Goal: Task Accomplishment & Management: Use online tool/utility

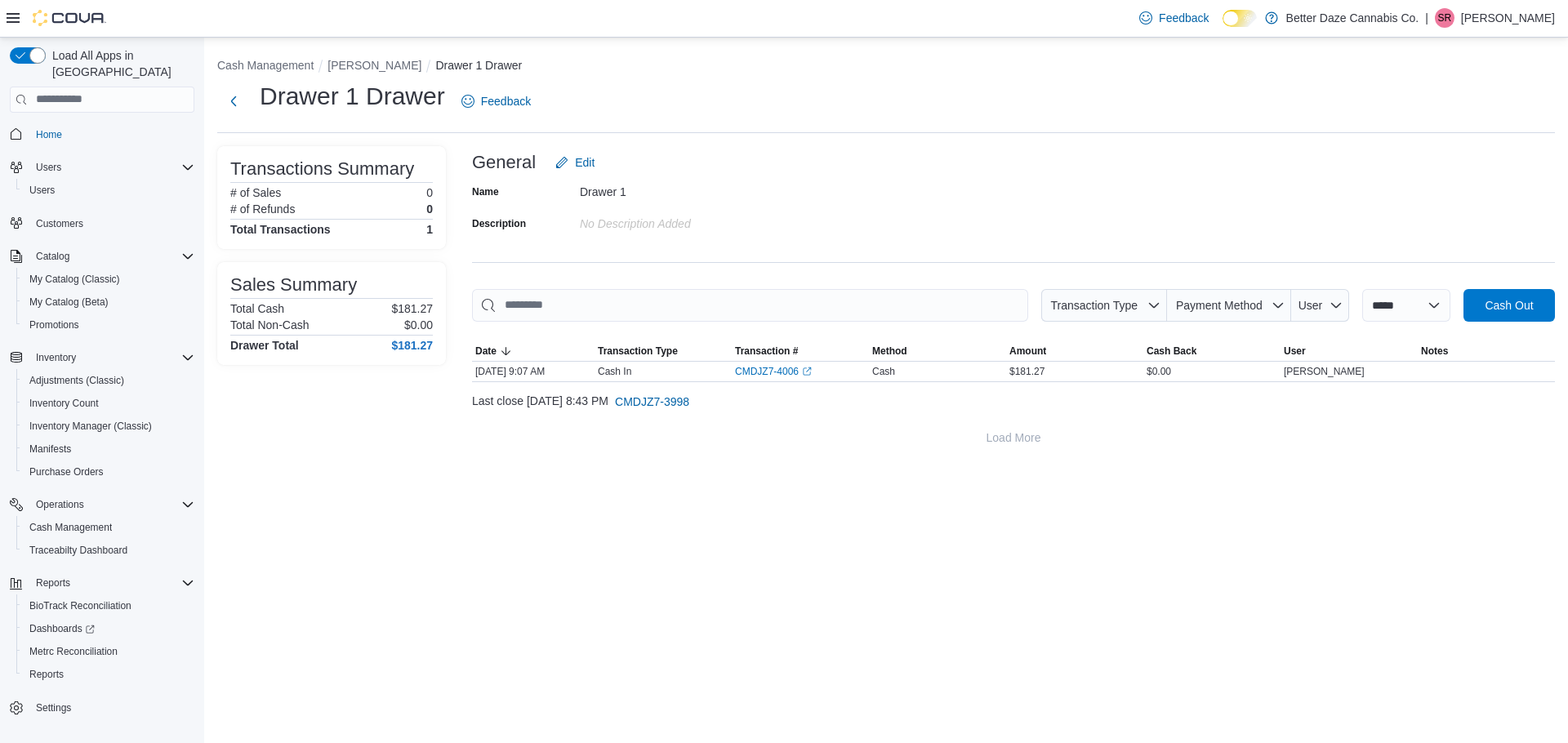
click at [457, 539] on div "**********" at bounding box center [886, 391] width 1364 height 706
click at [354, 61] on button "[PERSON_NAME]" at bounding box center [374, 65] width 94 height 13
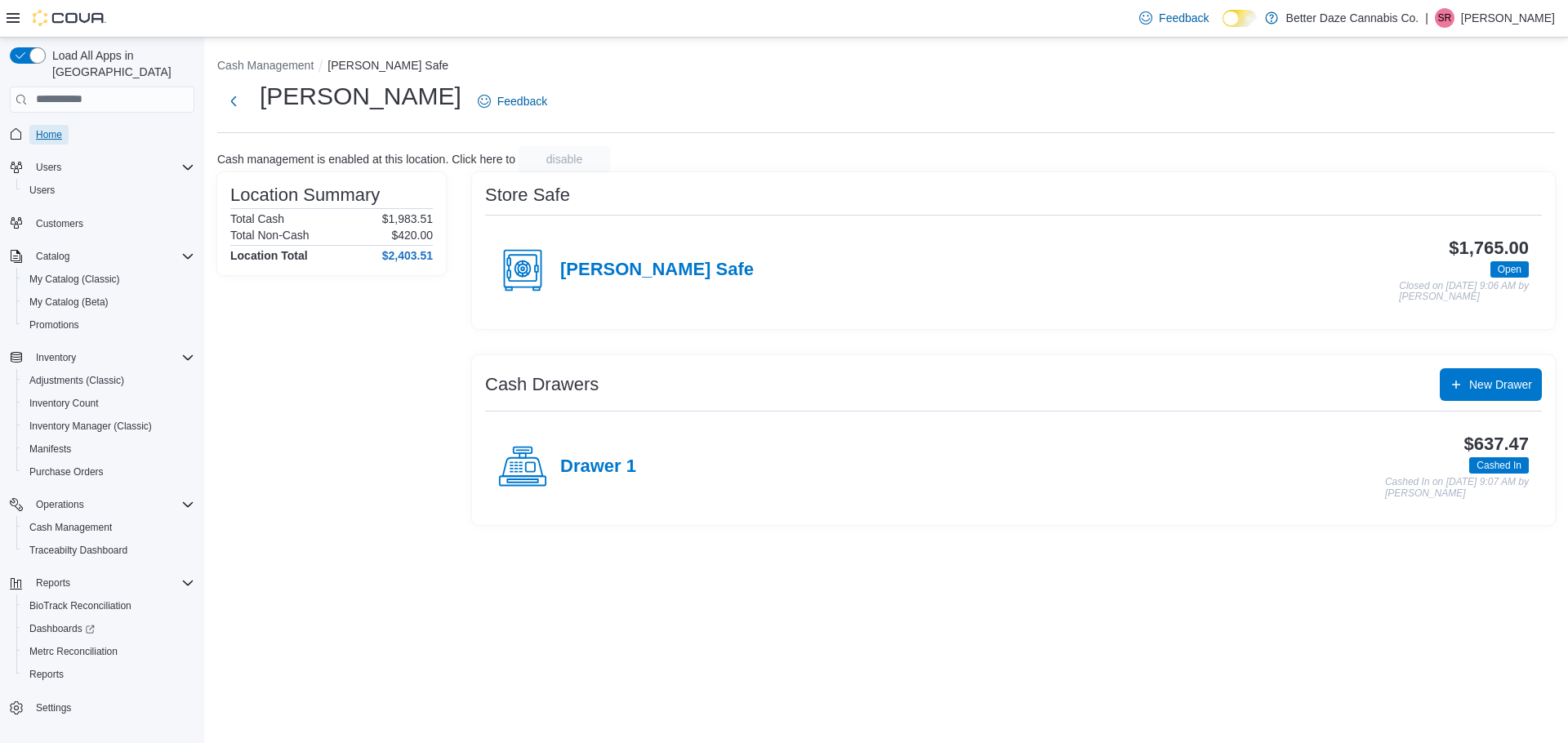
click at [52, 128] on span "Home" at bounding box center [49, 134] width 26 height 13
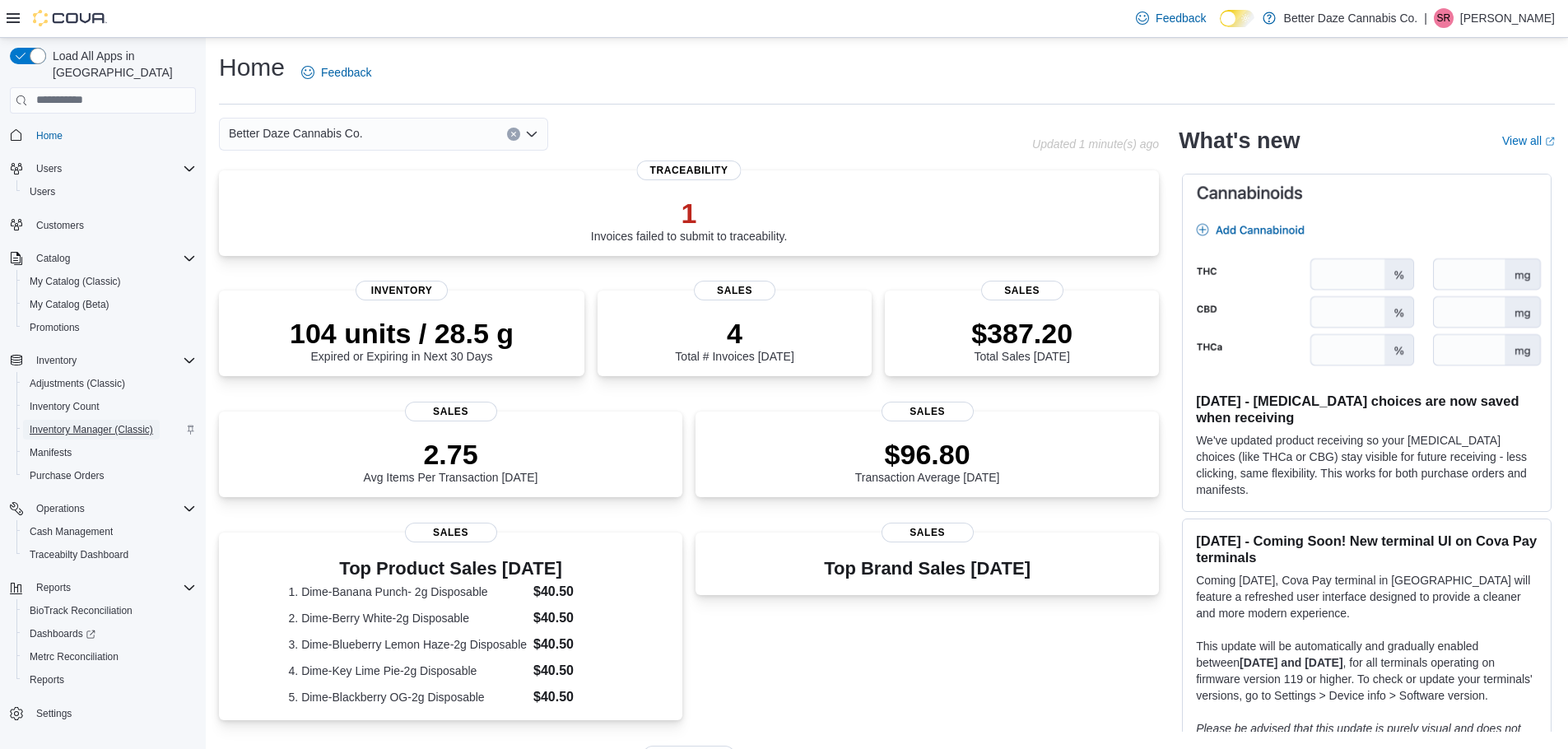
click at [64, 423] on span "Inventory Manager (Classic)" at bounding box center [92, 429] width 124 height 13
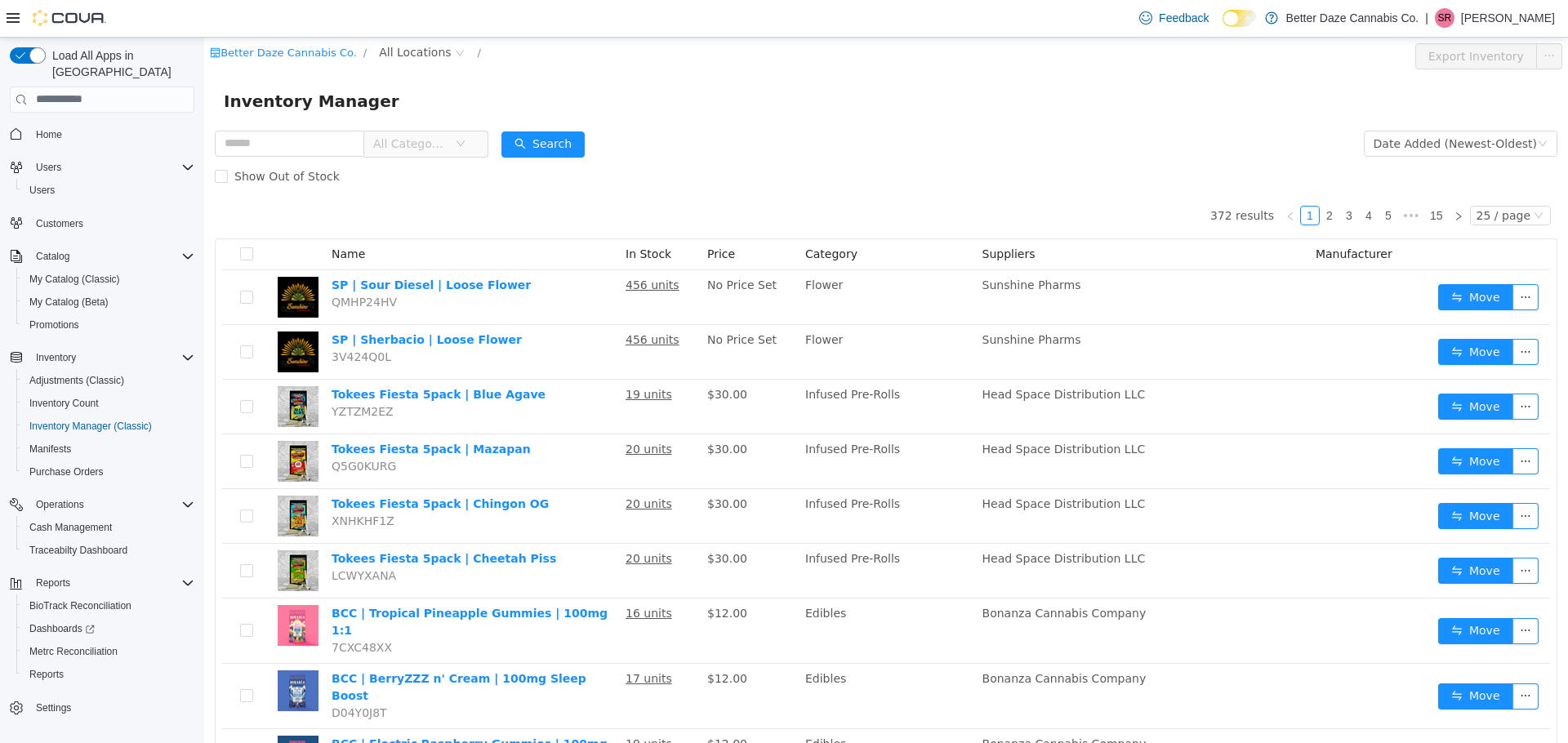
click at [475, 152] on span "All Categories" at bounding box center [420, 143] width 112 height 26
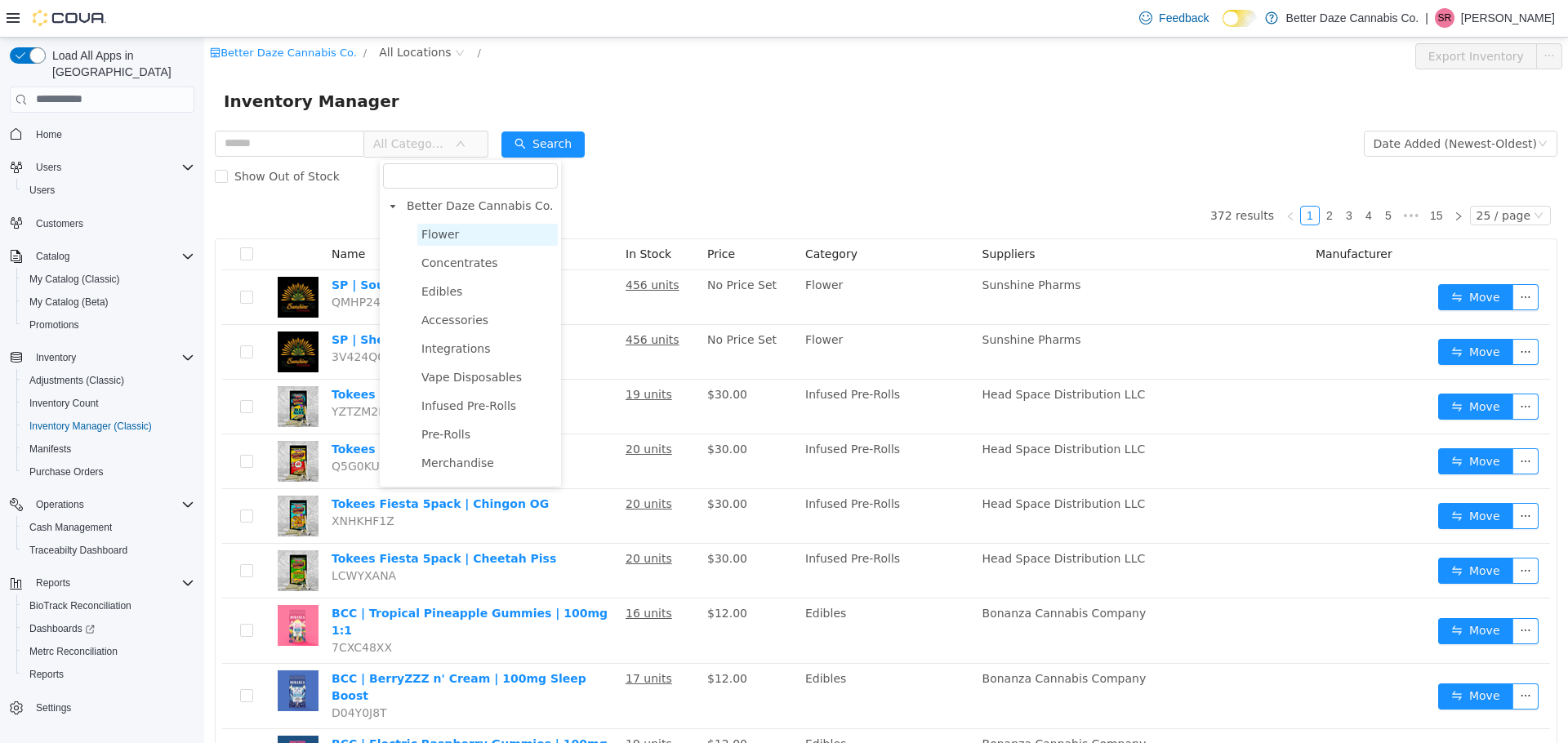
click at [456, 238] on span "Flower" at bounding box center [487, 233] width 140 height 22
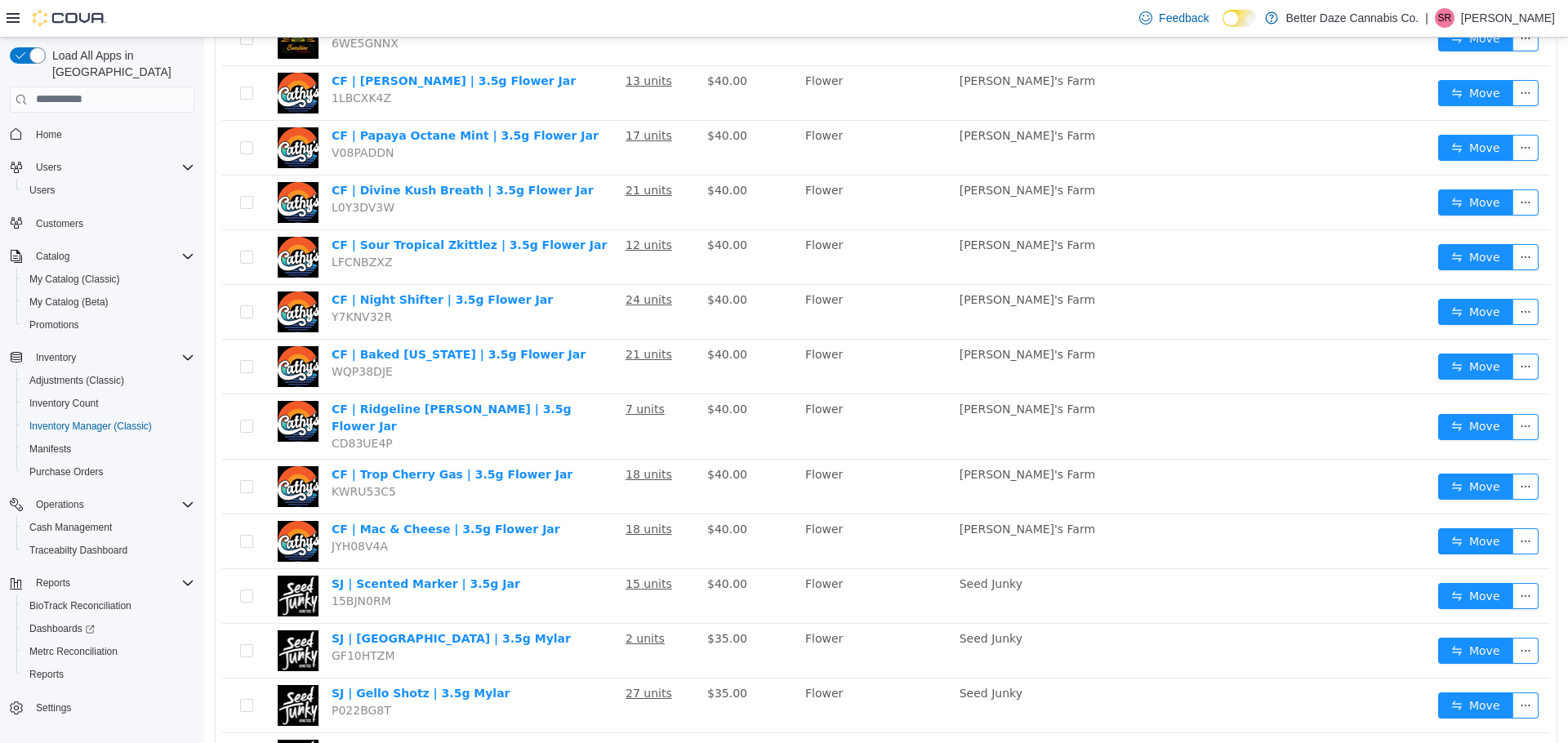
scroll to position [42, 0]
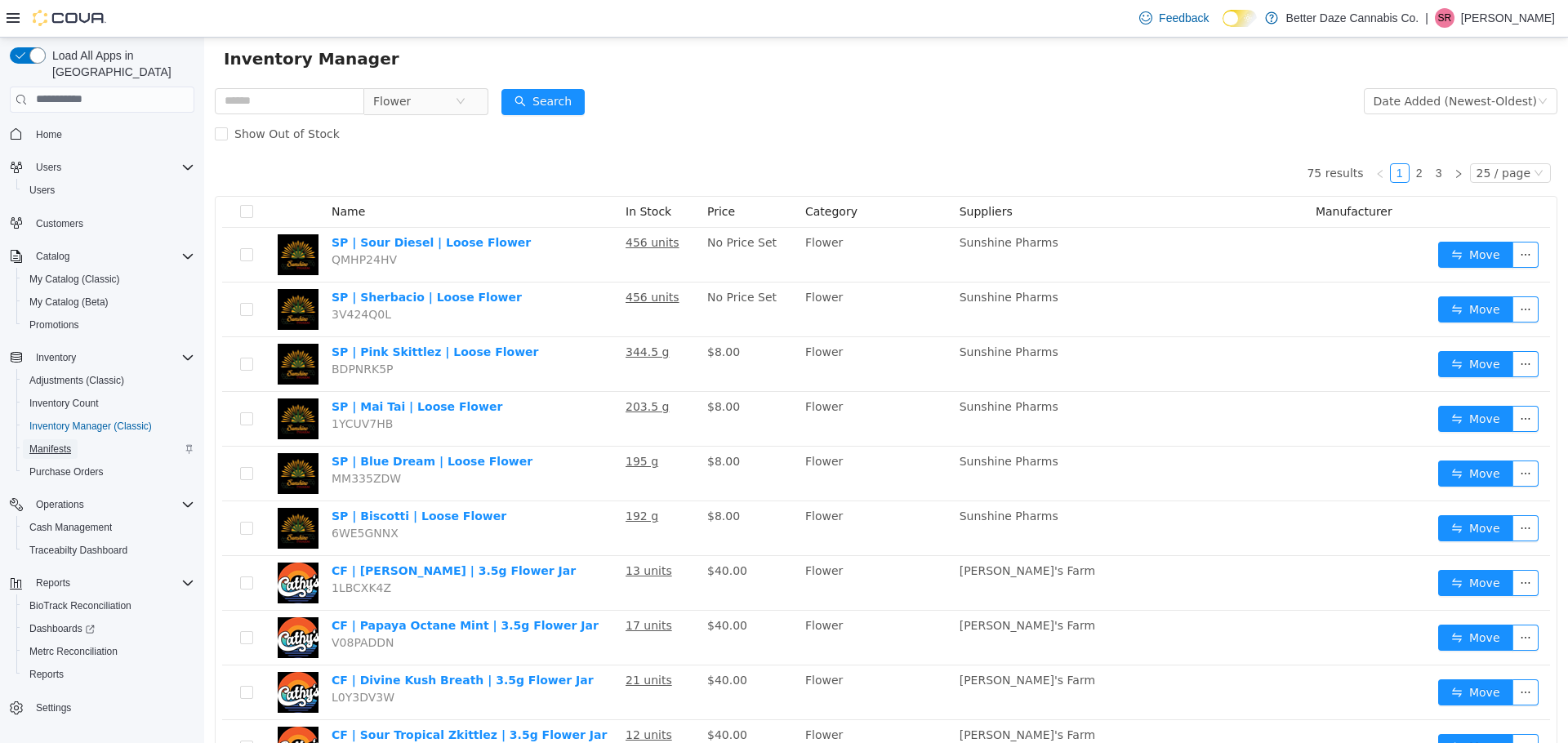
click at [60, 442] on span "Manifests" at bounding box center [51, 449] width 42 height 13
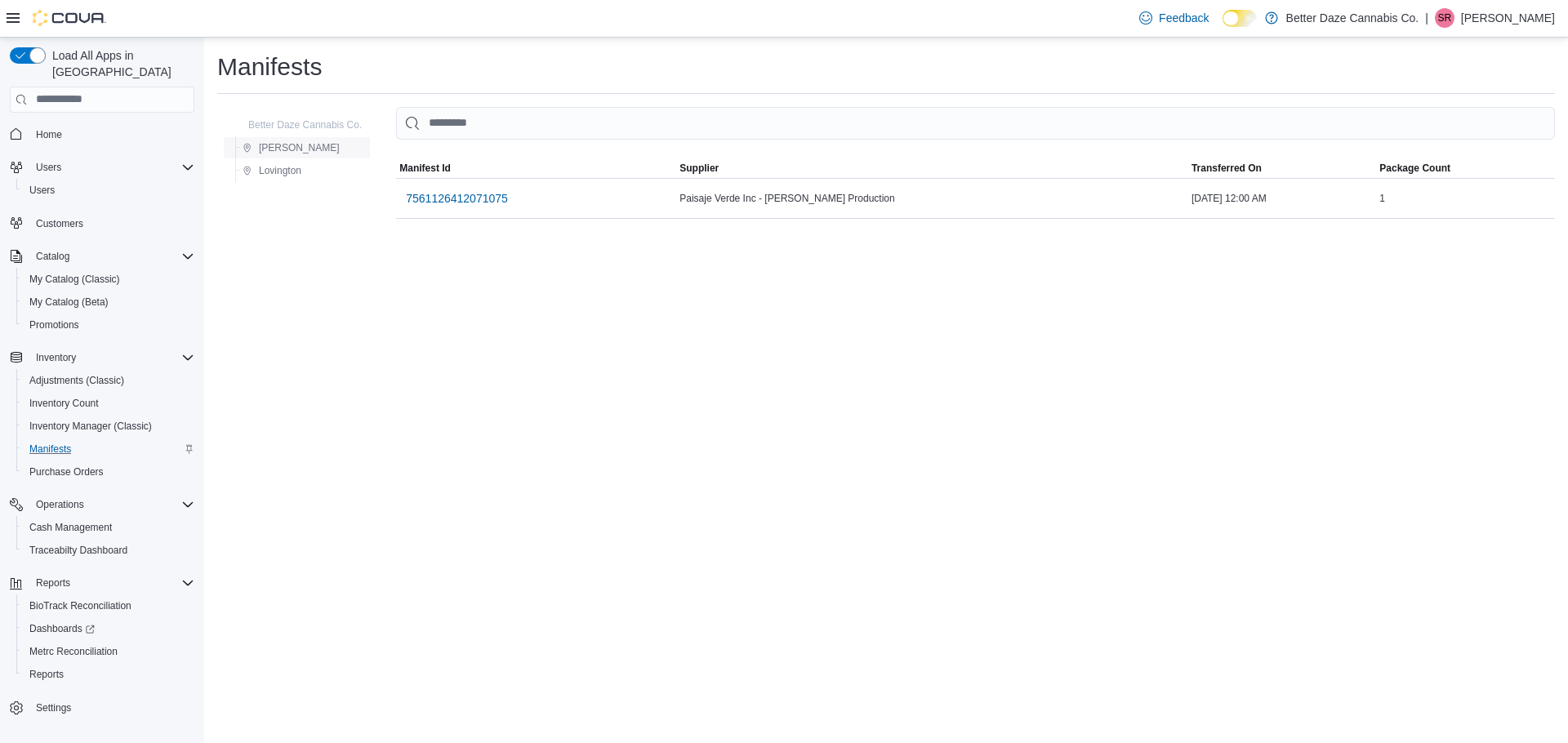
click at [280, 149] on span "[PERSON_NAME]" at bounding box center [299, 147] width 81 height 13
click at [279, 171] on span "Lovington" at bounding box center [280, 170] width 42 height 13
click at [275, 152] on span "[PERSON_NAME]" at bounding box center [299, 147] width 81 height 13
click at [284, 147] on span "[PERSON_NAME]" at bounding box center [299, 147] width 81 height 13
click at [89, 420] on span "Inventory Manager (Classic)" at bounding box center [91, 426] width 123 height 13
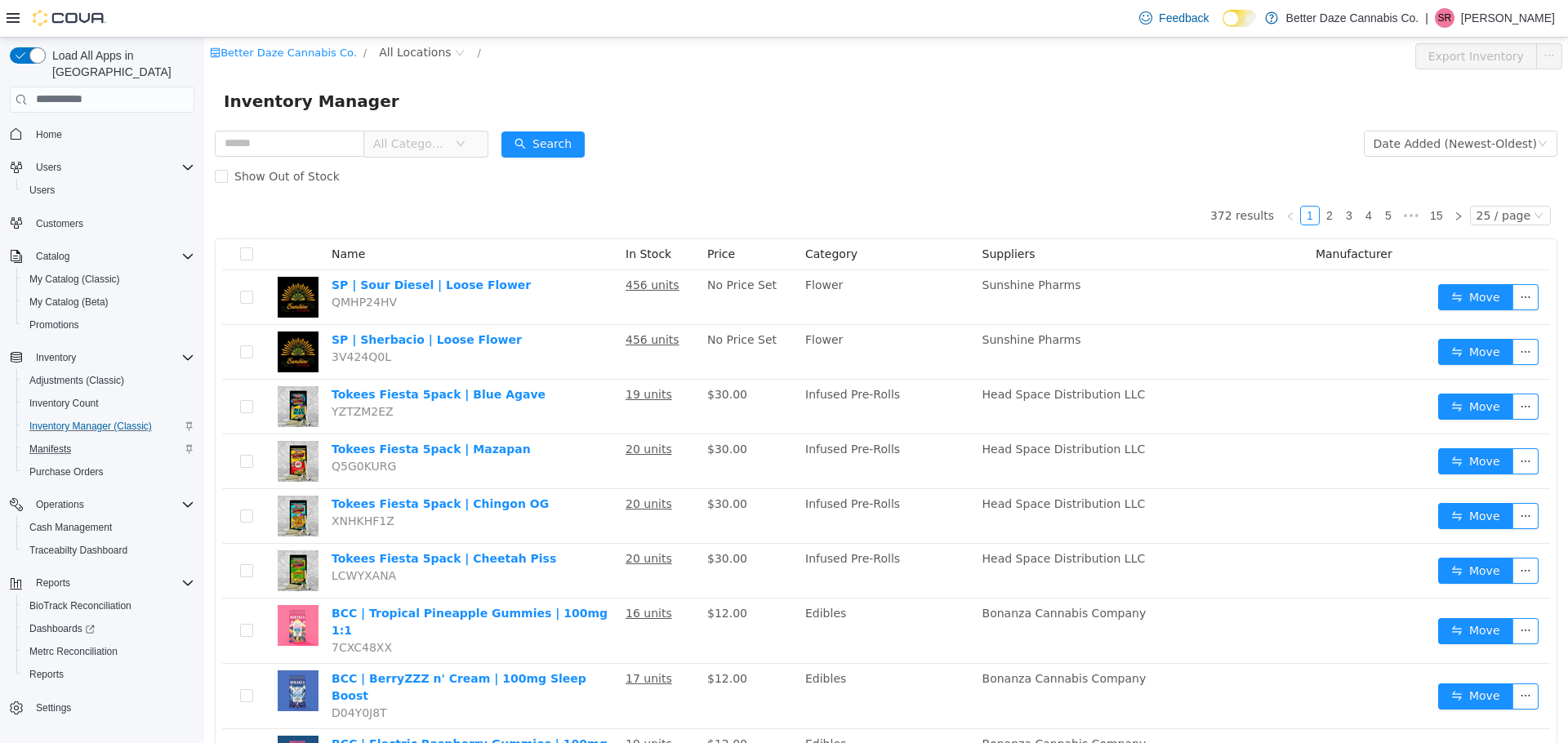
click at [450, 155] on span "All Categories" at bounding box center [414, 143] width 82 height 25
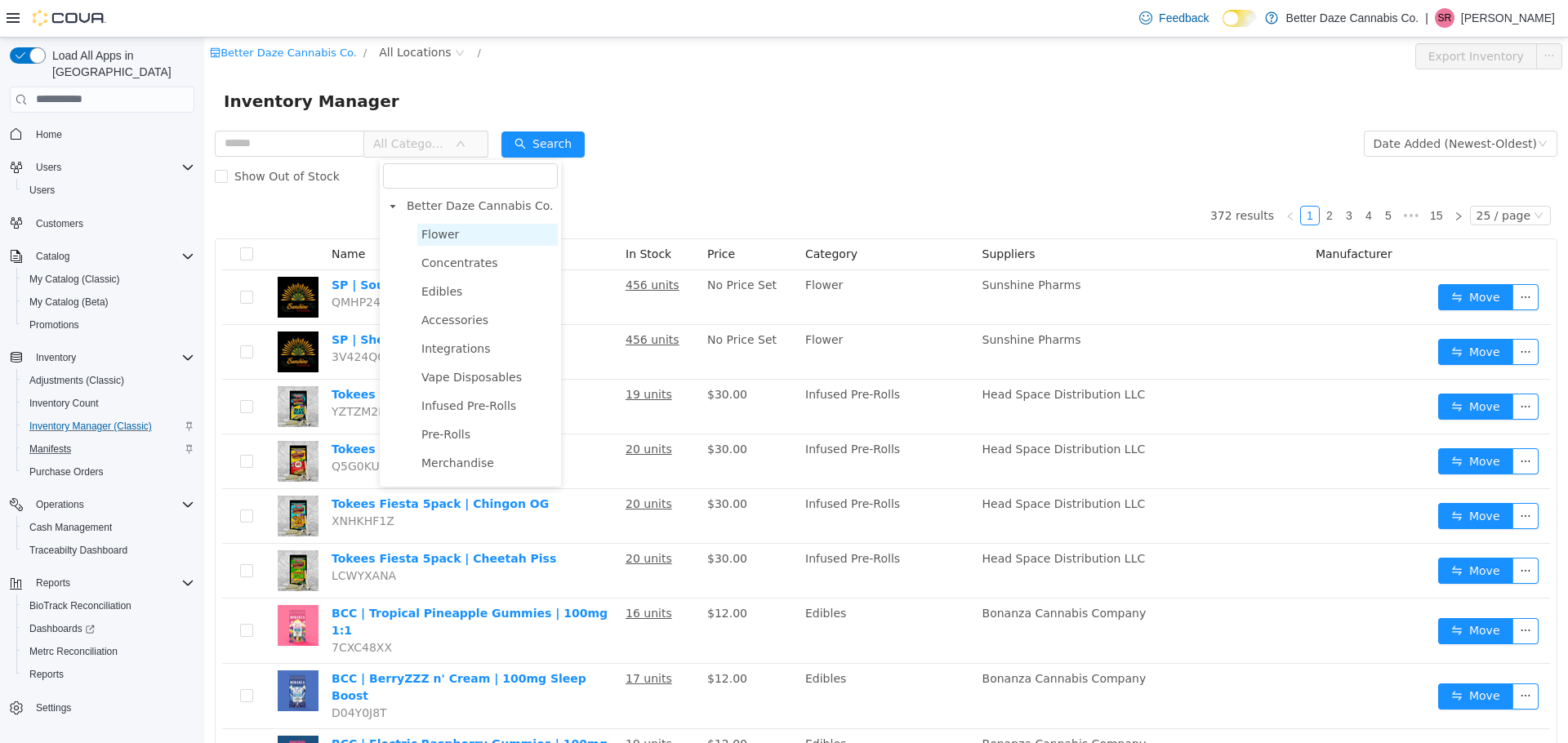
click at [444, 240] on span "Flower" at bounding box center [440, 233] width 38 height 13
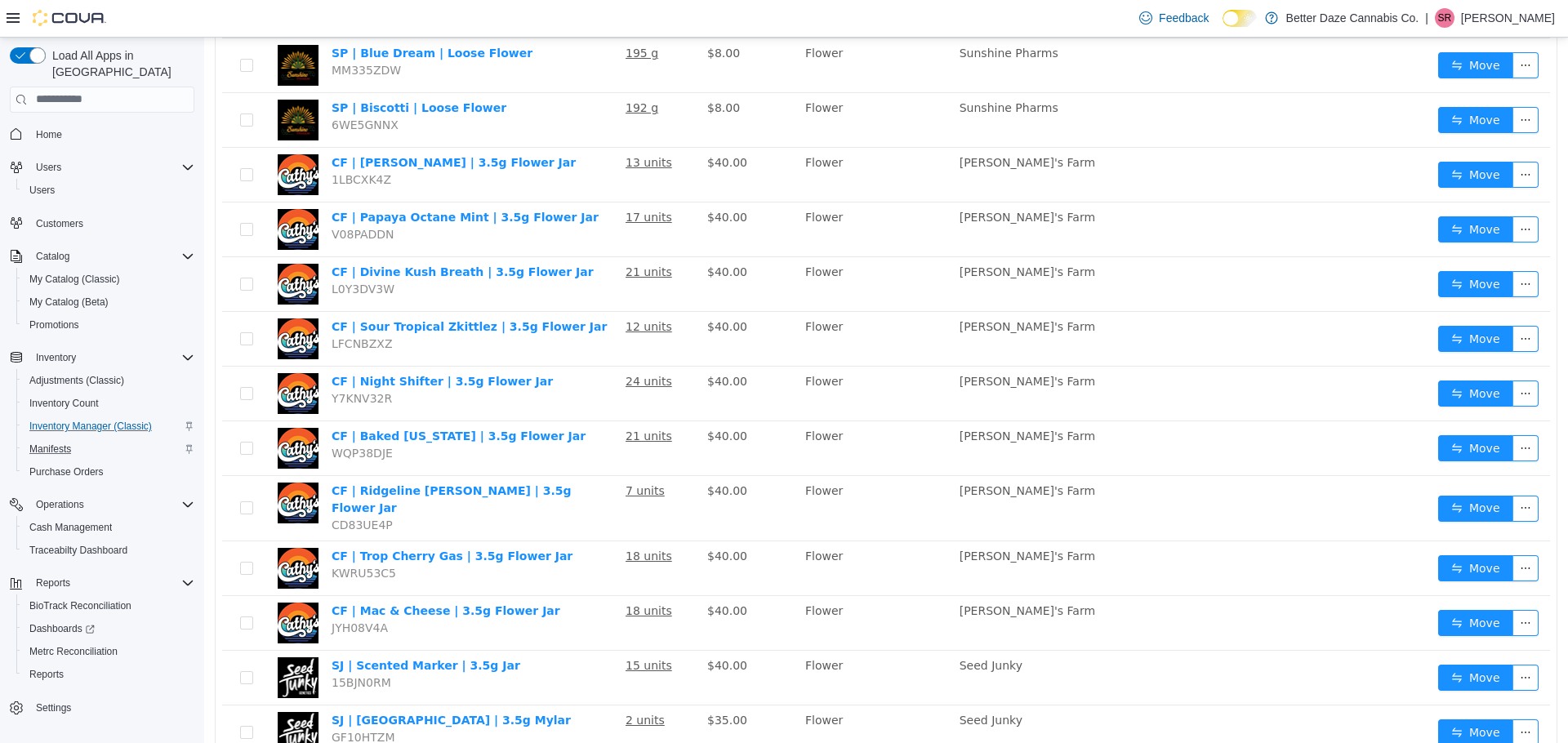
scroll to position [42, 0]
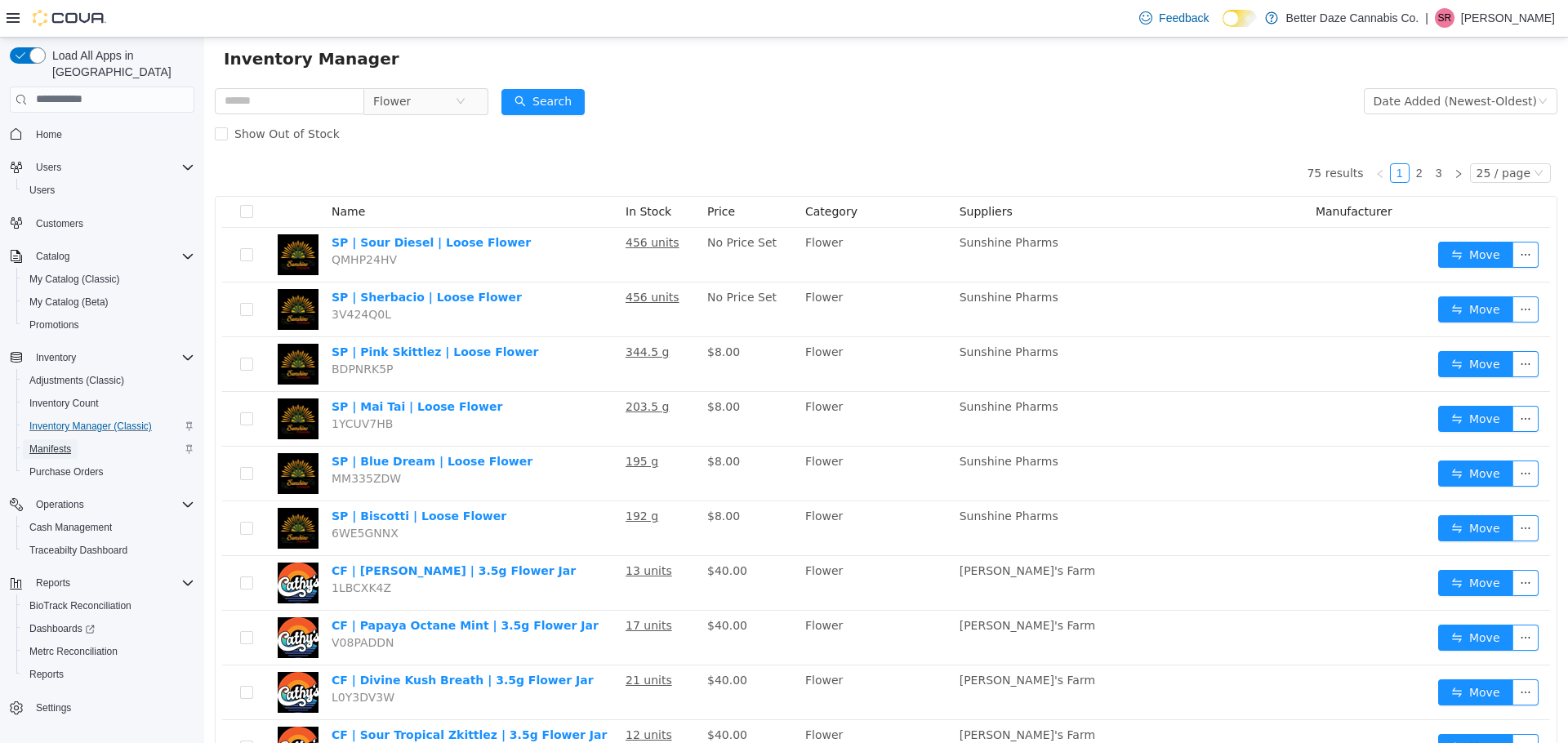
click at [58, 440] on span "Manifests" at bounding box center [51, 449] width 42 height 19
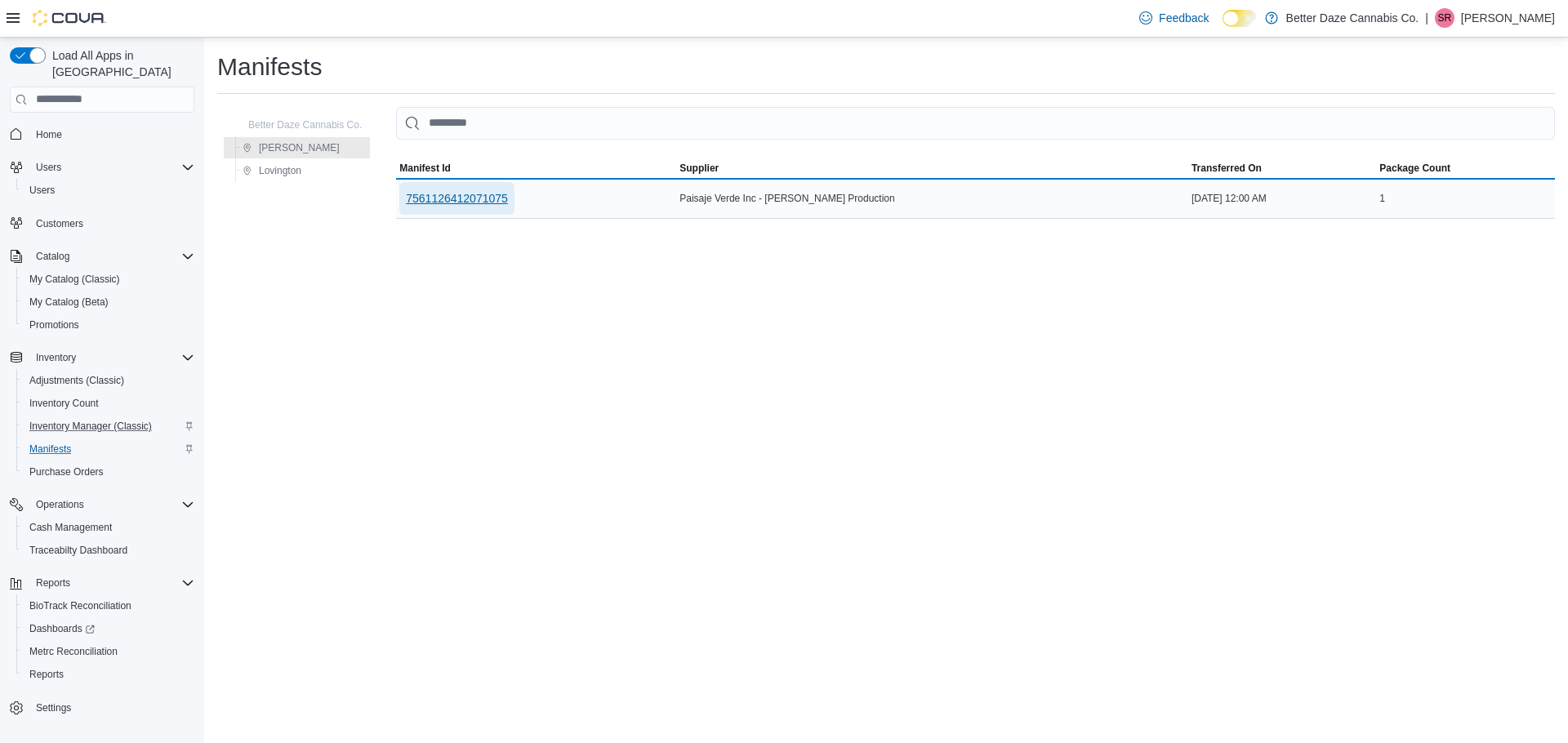
click at [448, 196] on span "7561126412071075" at bounding box center [457, 198] width 102 height 17
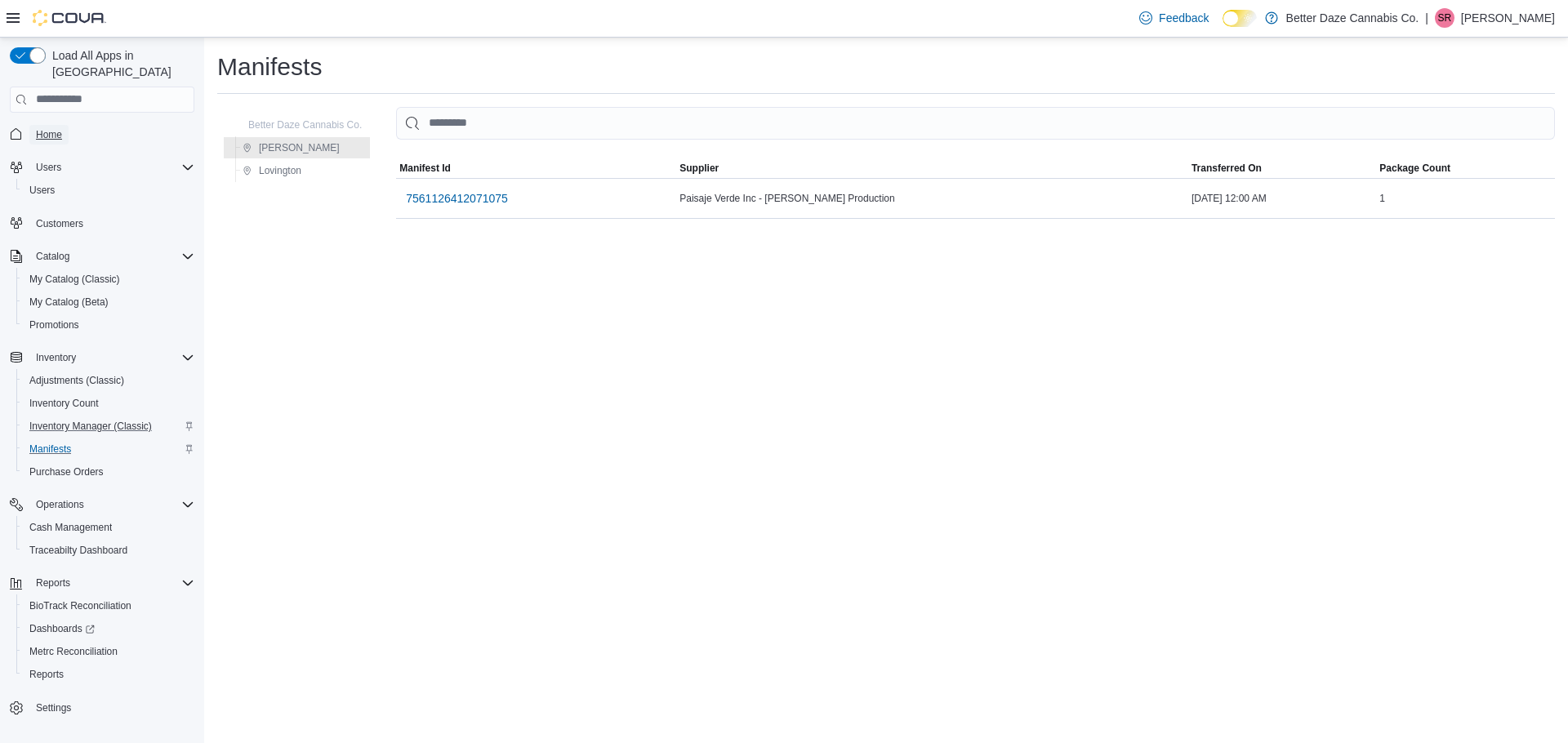
click at [57, 128] on span "Home" at bounding box center [49, 134] width 26 height 13
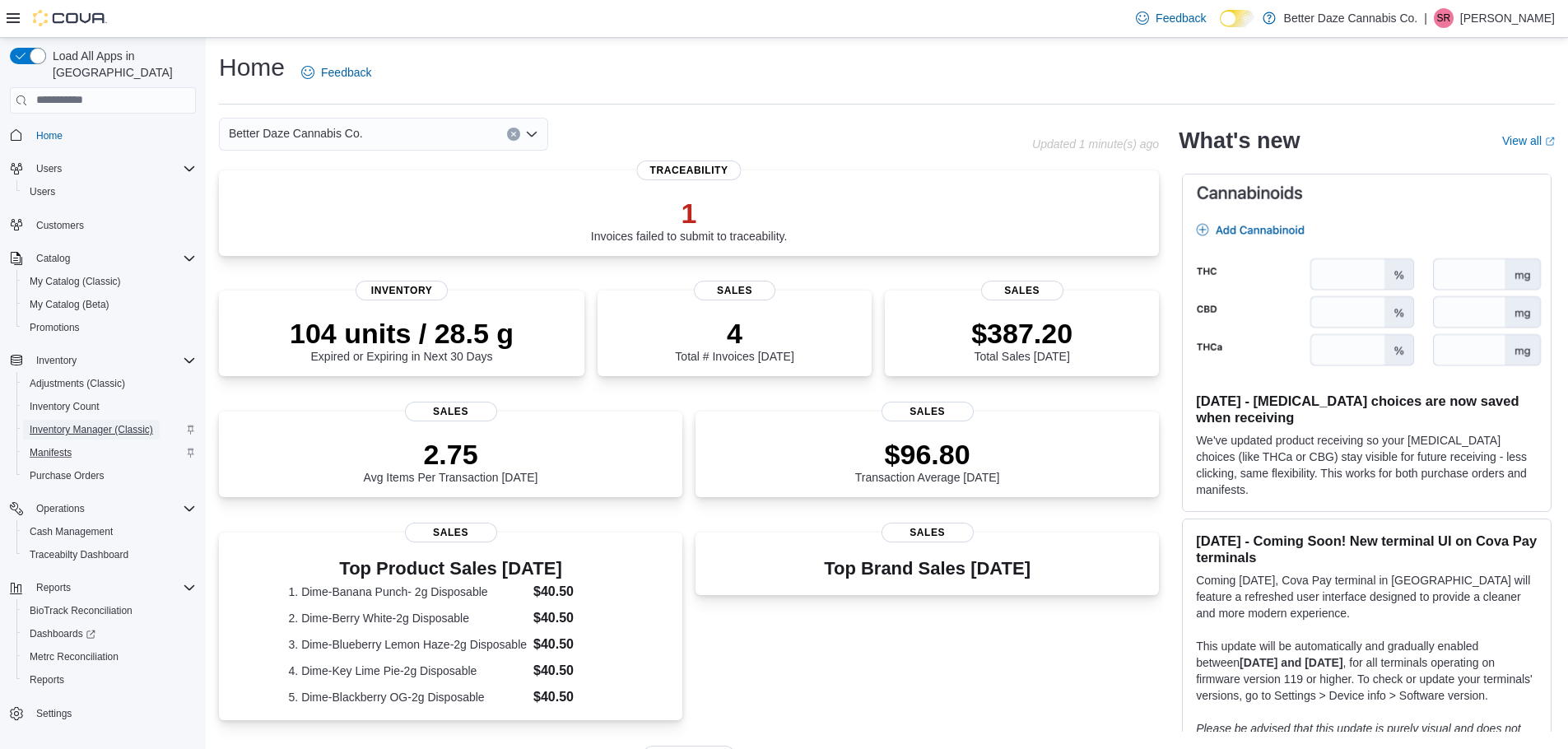
click at [64, 423] on span "Inventory Manager (Classic)" at bounding box center [92, 429] width 124 height 13
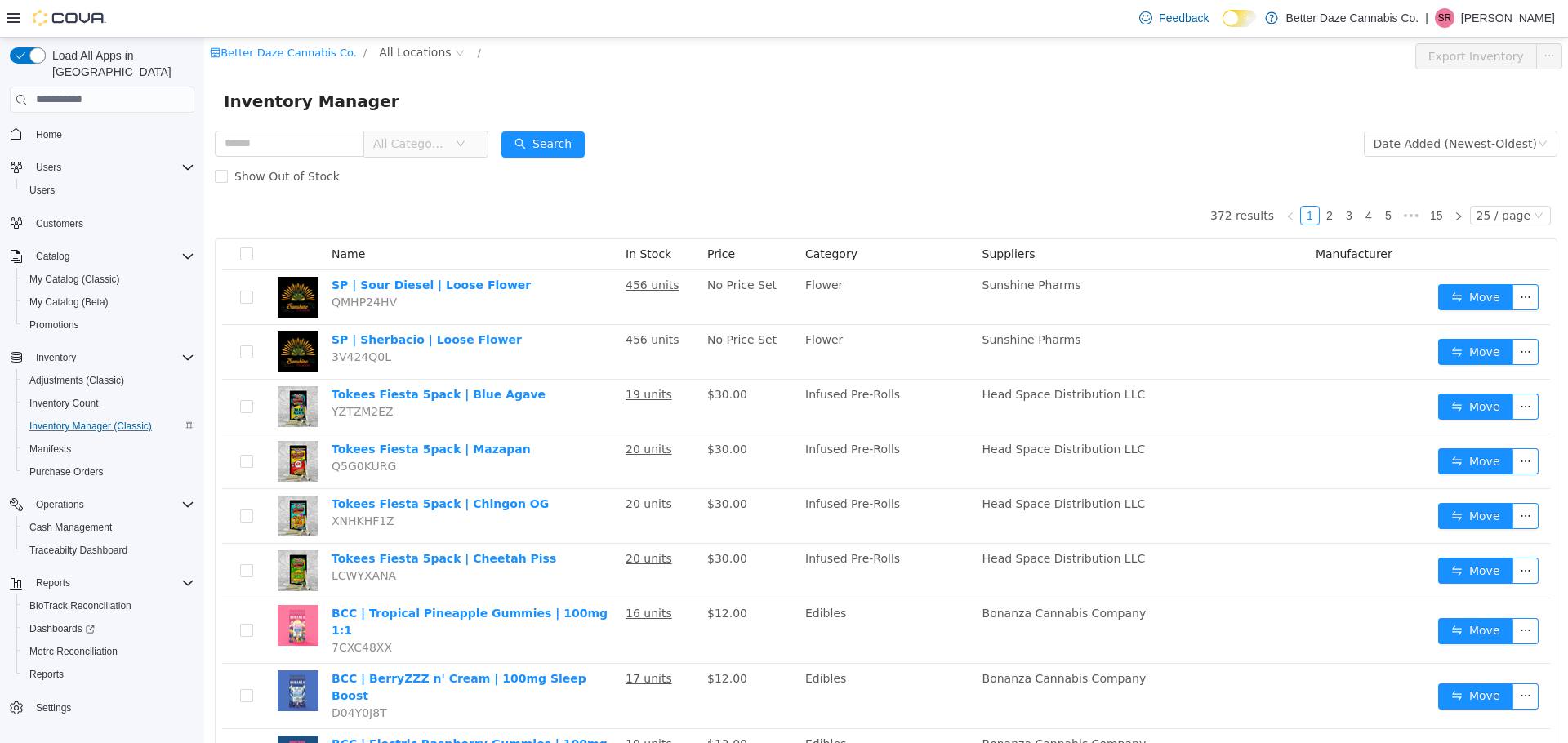
click at [471, 148] on span "All Categories" at bounding box center [420, 143] width 112 height 26
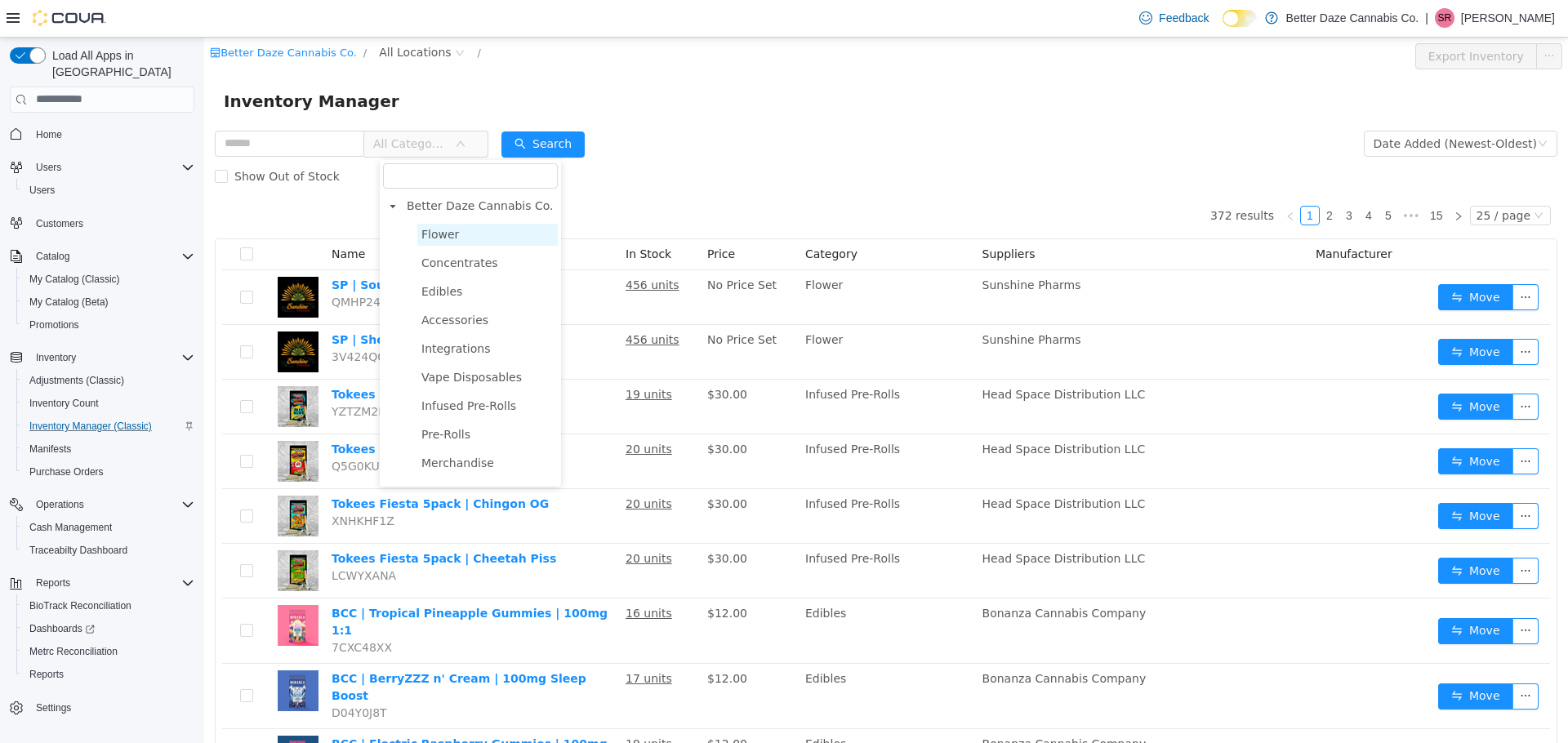
click at [430, 236] on span "Flower" at bounding box center [440, 233] width 38 height 13
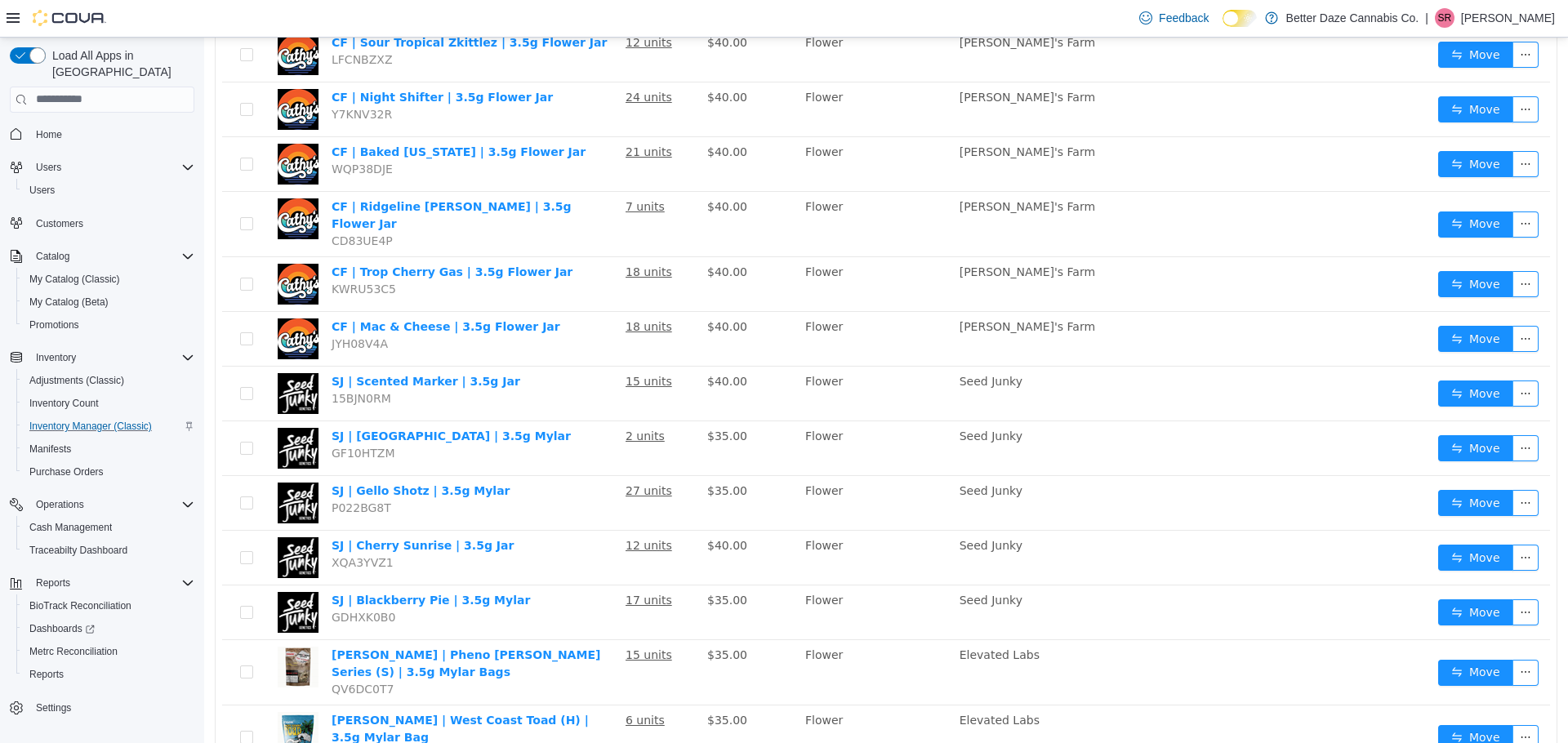
scroll to position [940, 0]
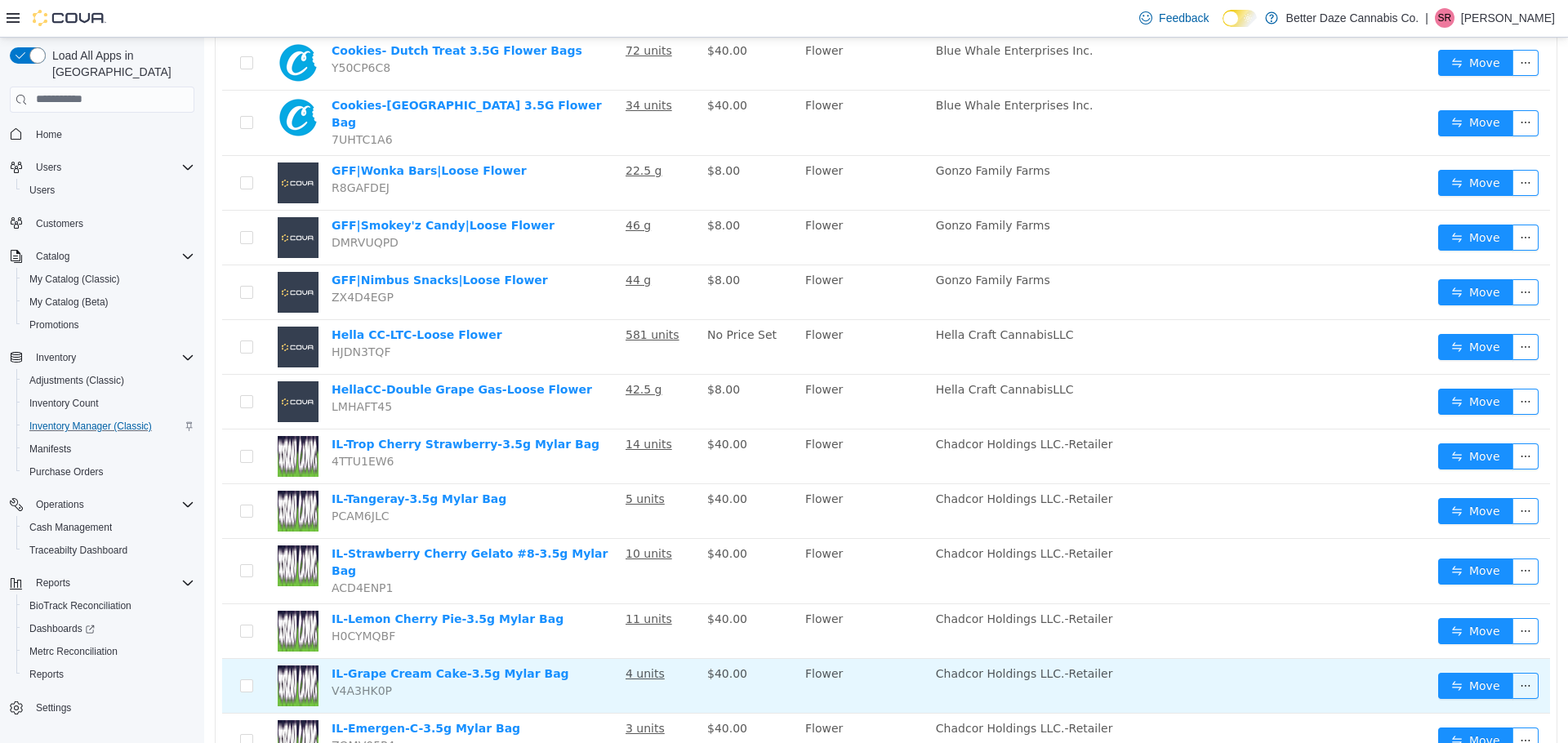
scroll to position [940, 0]
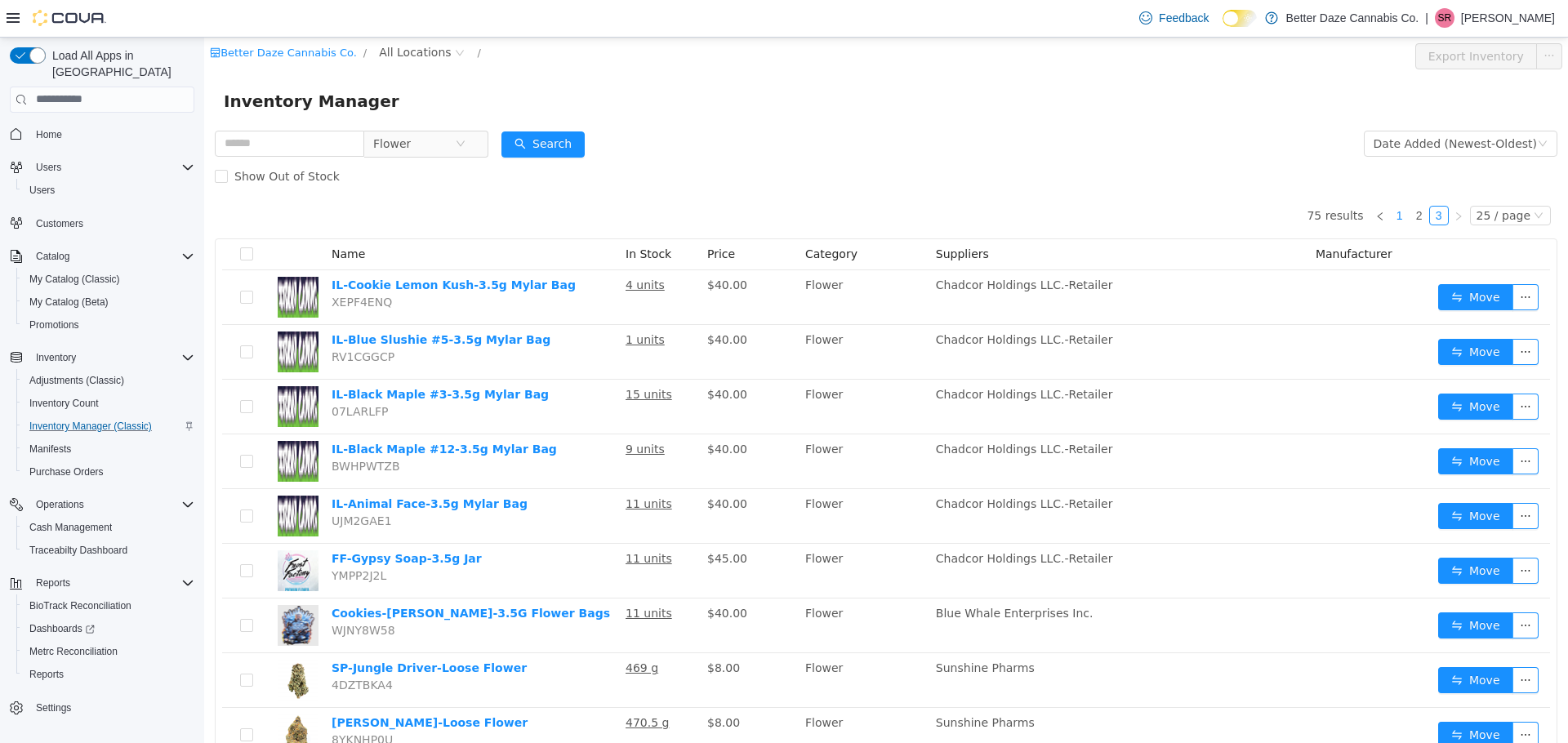
click at [1393, 220] on link "1" at bounding box center [1400, 215] width 18 height 18
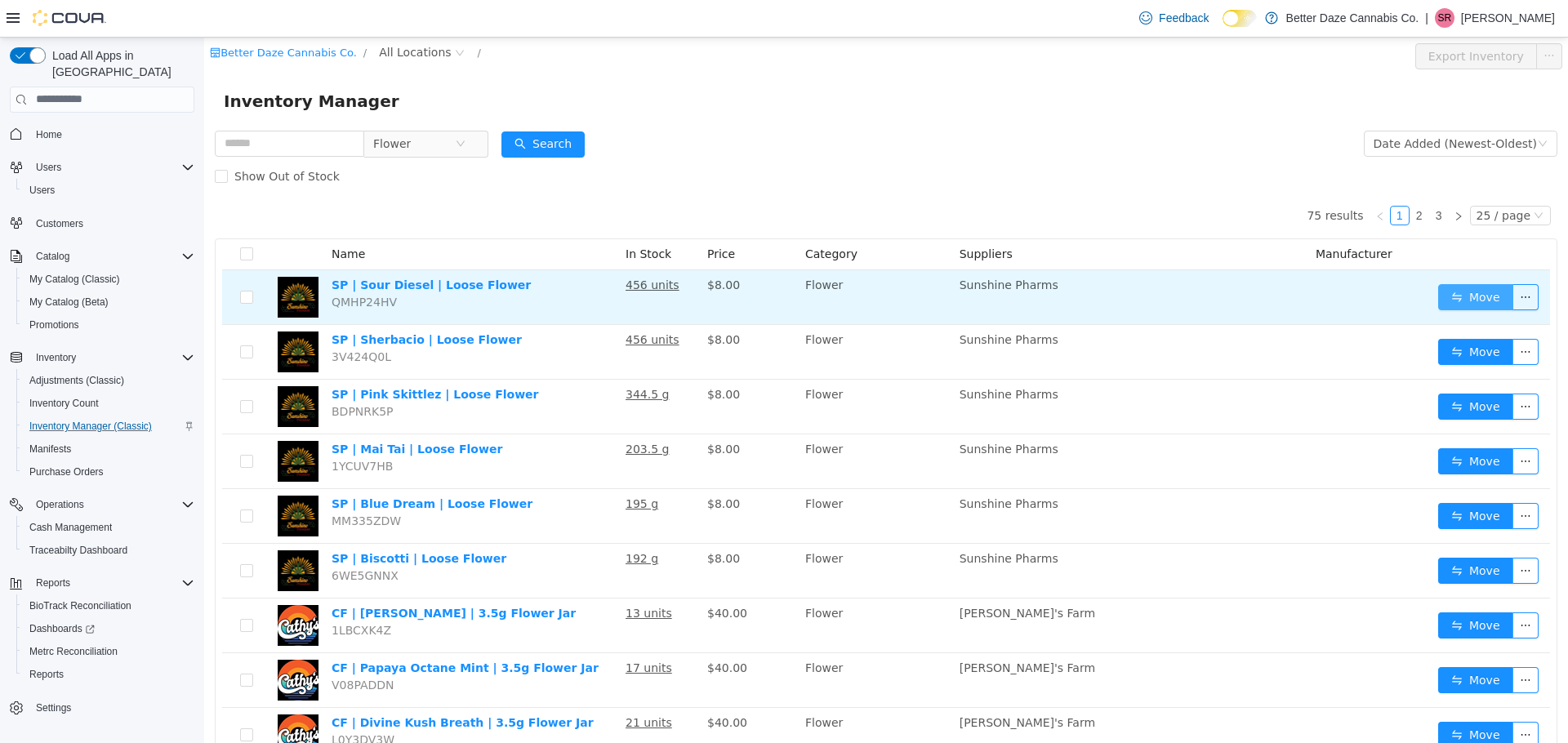
click at [1447, 301] on button "Move" at bounding box center [1476, 296] width 75 height 26
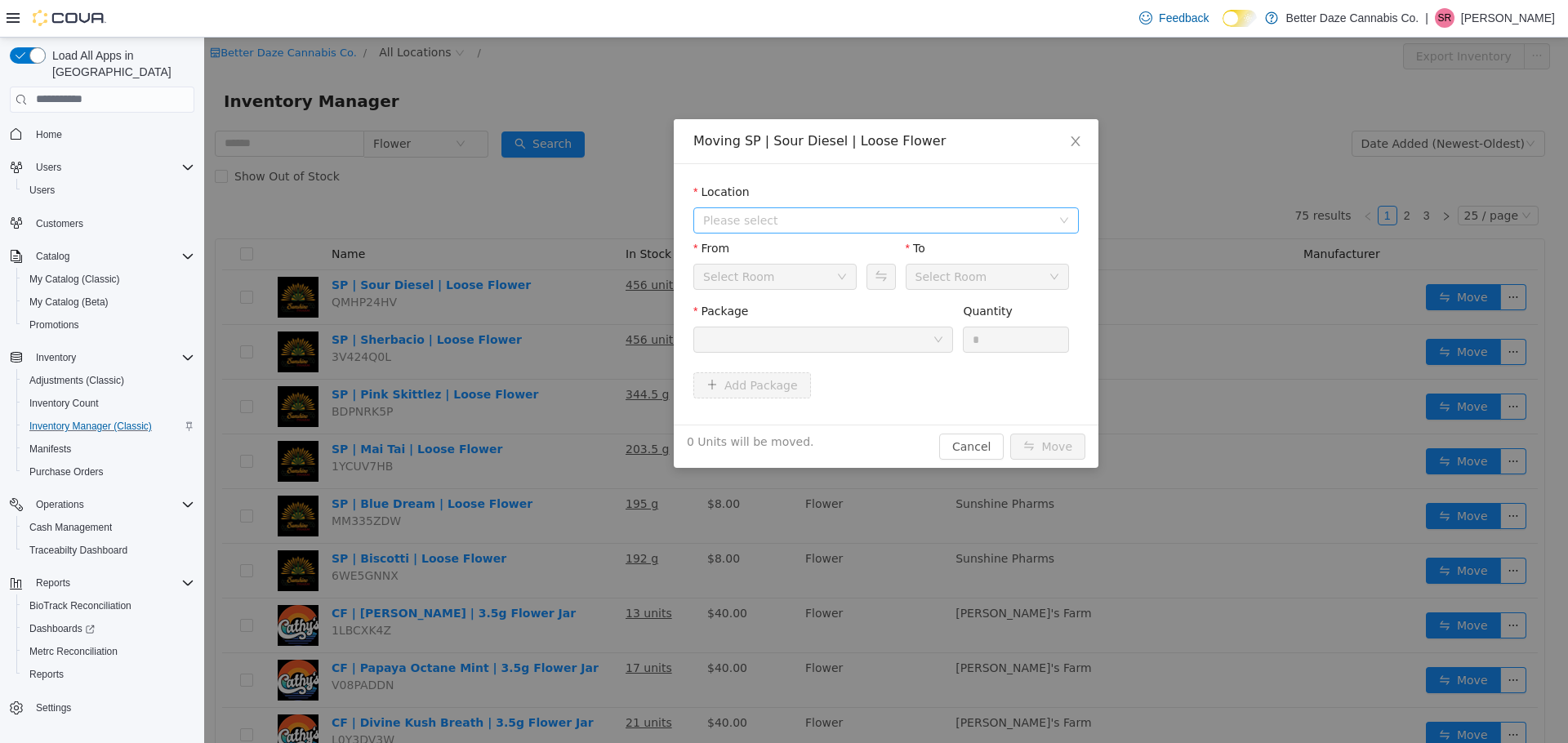
click at [823, 223] on span "Please select" at bounding box center [876, 219] width 348 height 17
click at [764, 287] on span "[PERSON_NAME]" at bounding box center [903, 279] width 344 height 22
click at [828, 332] on div at bounding box center [818, 339] width 230 height 25
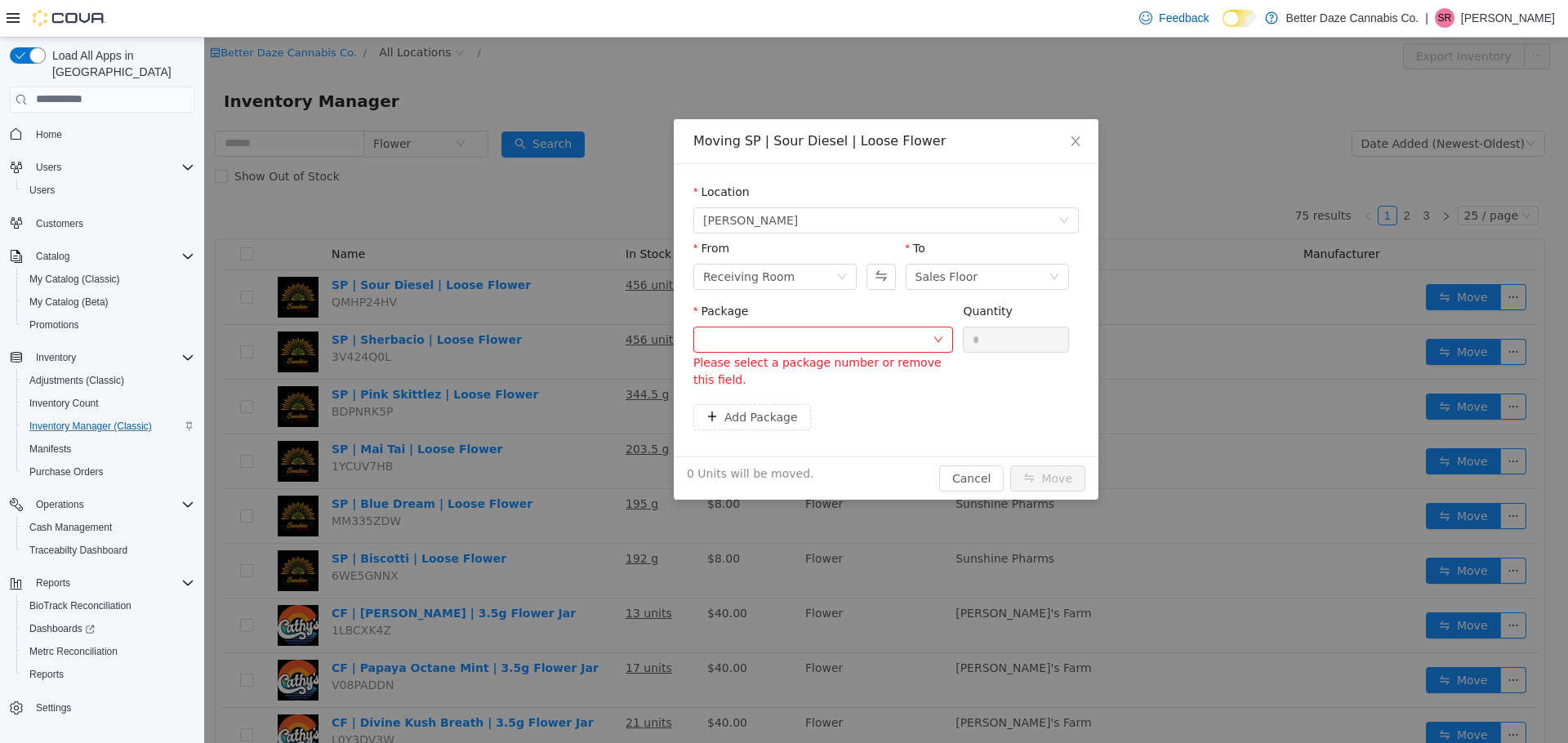
click at [1055, 400] on form "Location [PERSON_NAME] From Receiving Room To Sales Floor Package Please select…" at bounding box center [886, 309] width 386 height 253
click at [852, 337] on div at bounding box center [818, 339] width 230 height 25
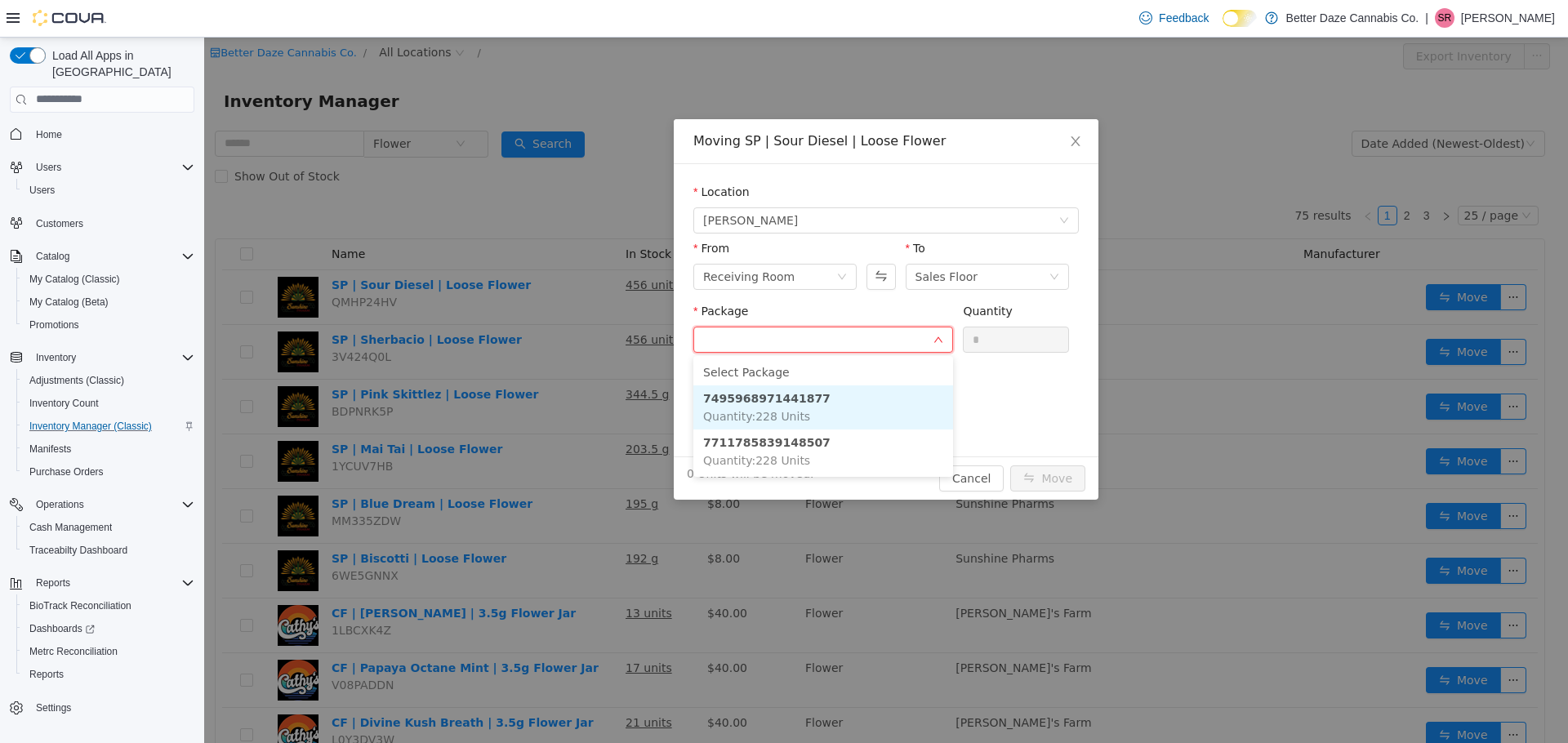
click at [866, 401] on li "7495968971441877 Quantity : 228 Units" at bounding box center [823, 407] width 259 height 44
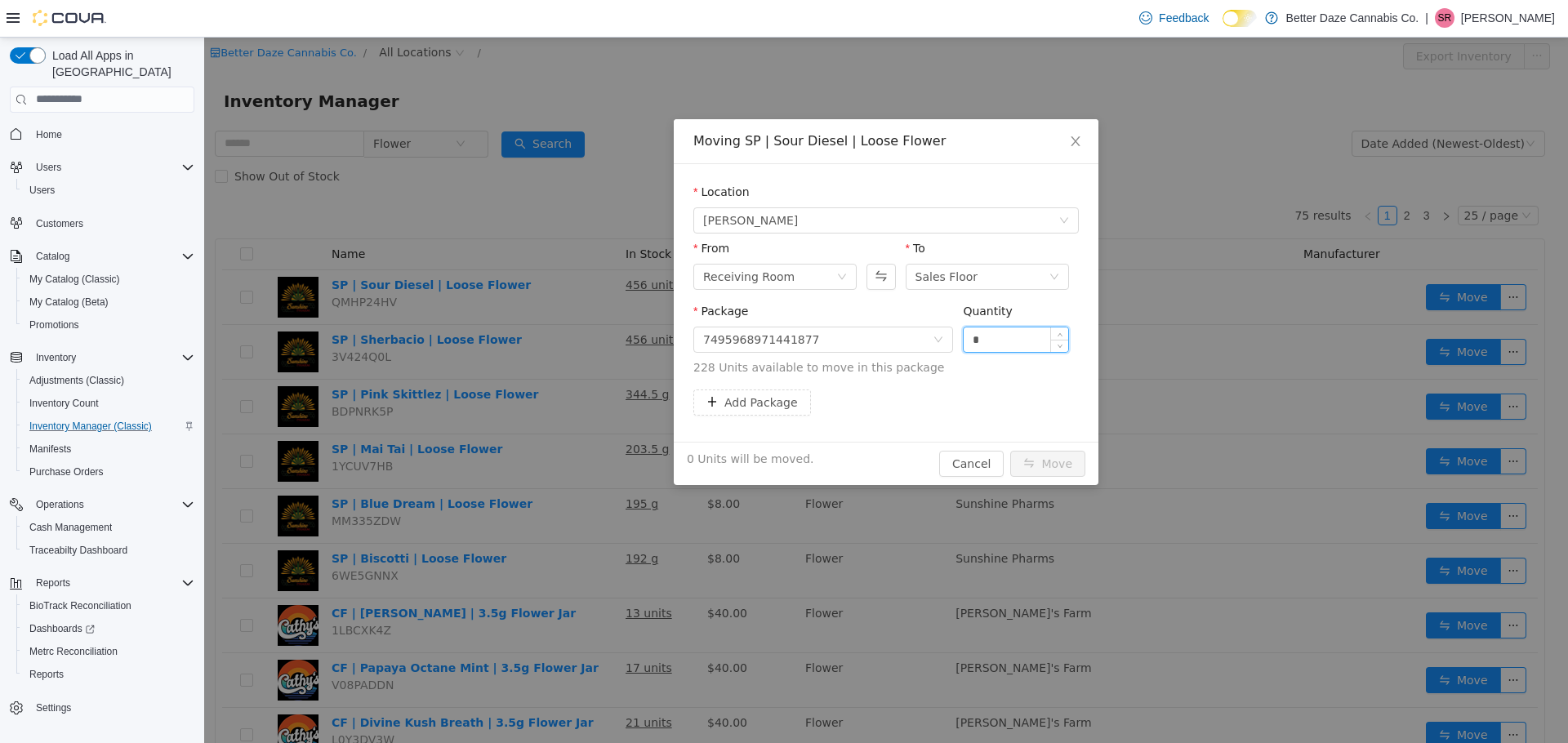
click at [1031, 347] on input "*" at bounding box center [1015, 339] width 104 height 25
type input "***"
click at [879, 336] on div "7495968971441877" at bounding box center [818, 339] width 230 height 25
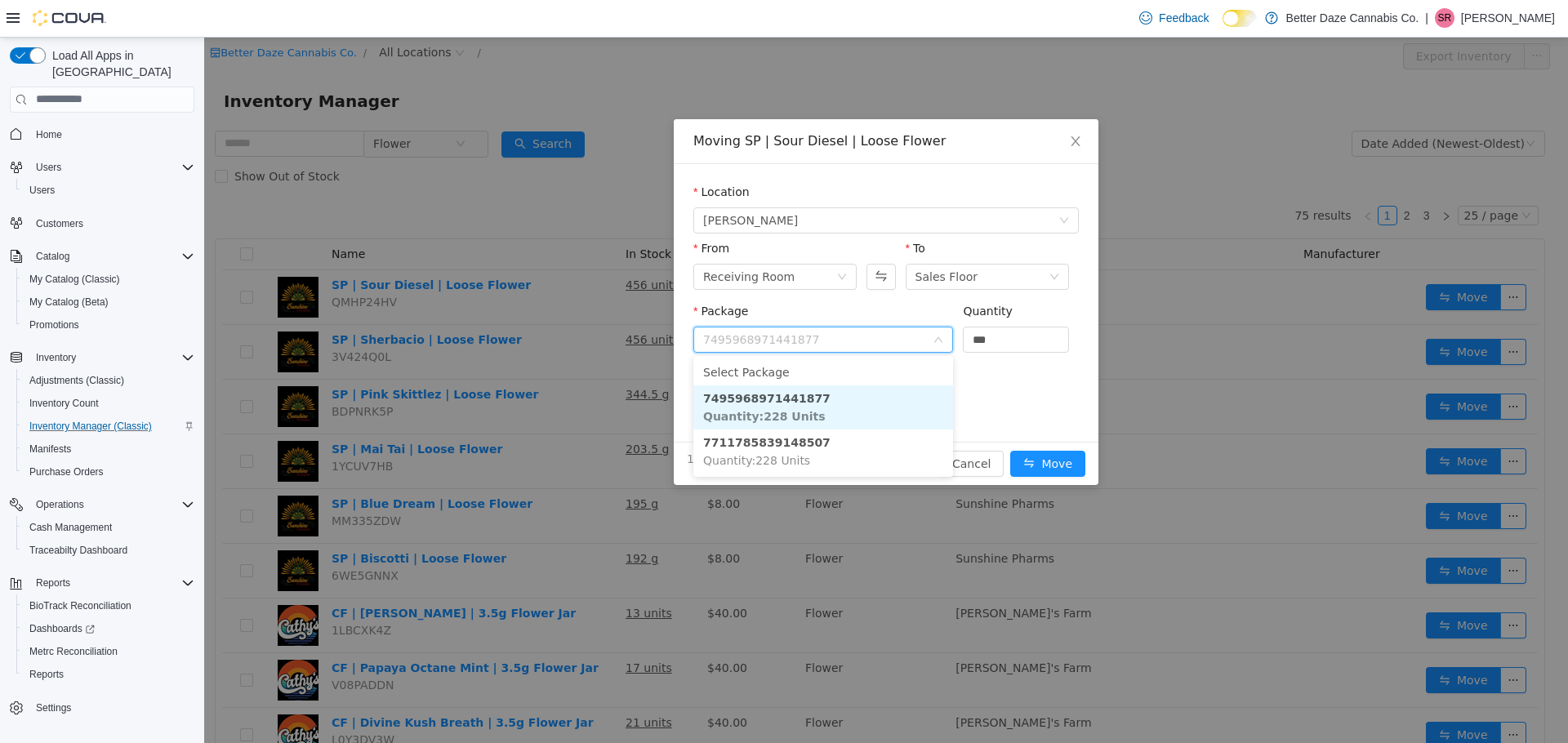
click at [879, 336] on input "Package" at bounding box center [818, 341] width 230 height 25
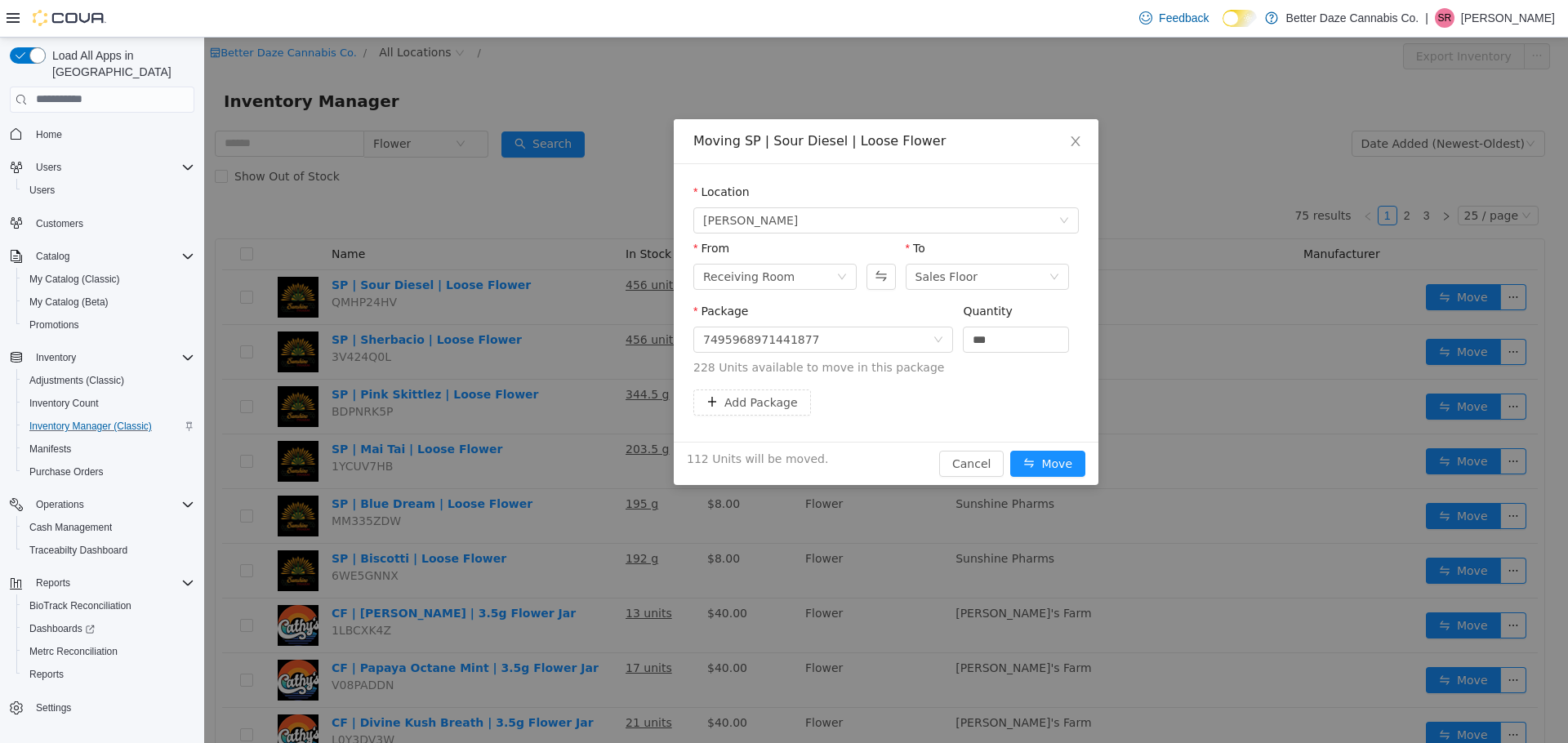
click at [1047, 393] on div "Add Package" at bounding box center [886, 401] width 386 height 26
click at [1057, 470] on button "Move" at bounding box center [1047, 463] width 75 height 26
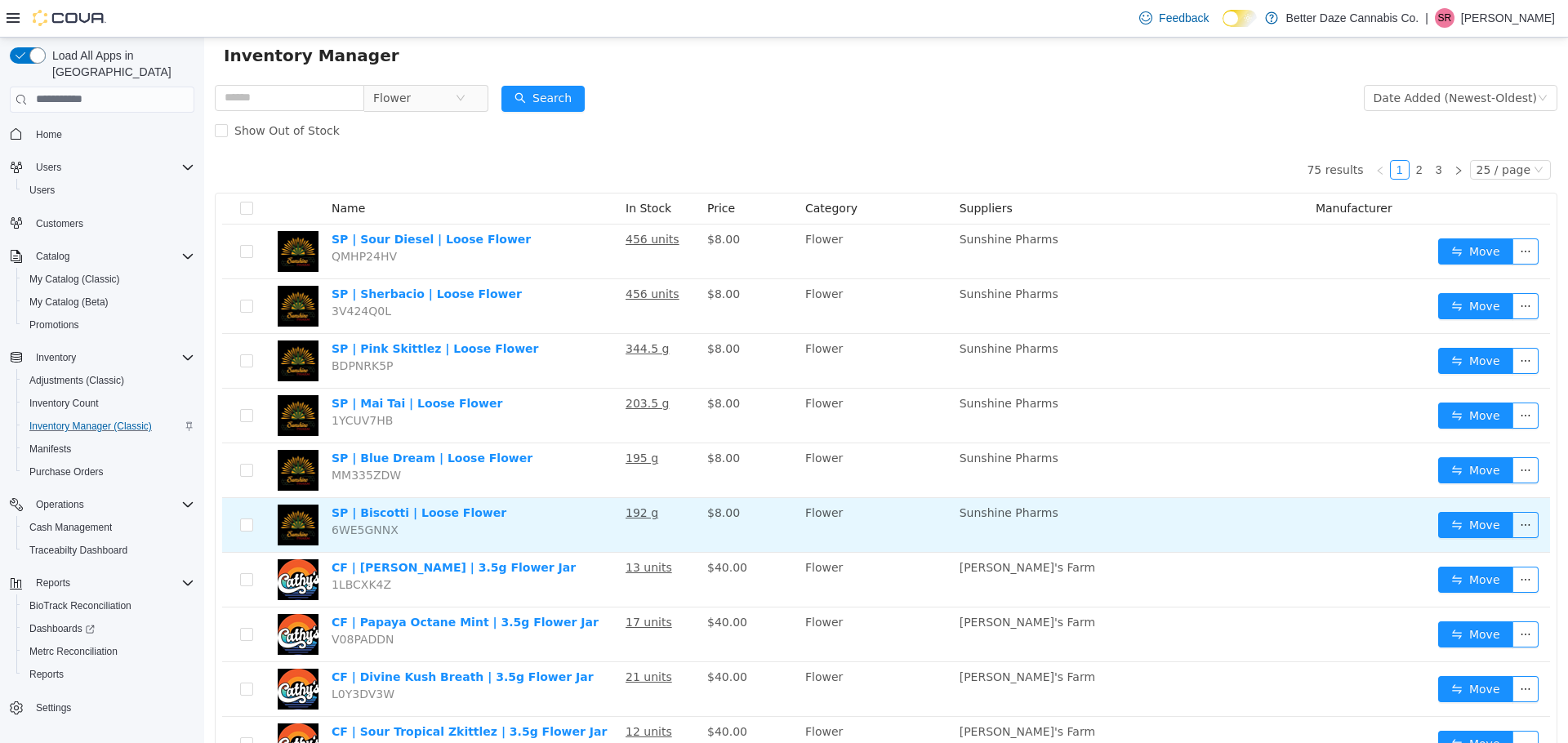
scroll to position [81, 0]
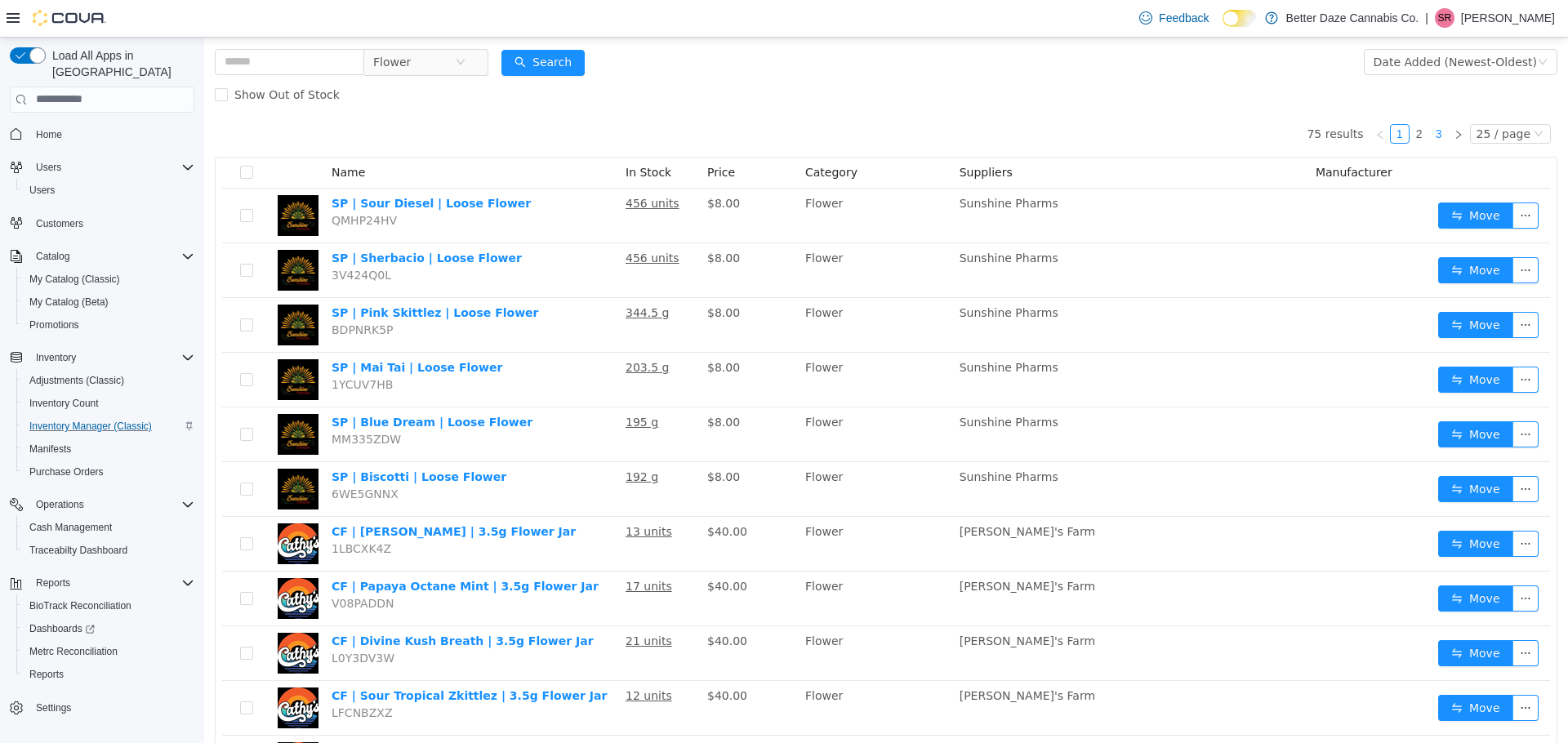
click at [1430, 138] on link "3" at bounding box center [1438, 133] width 18 height 18
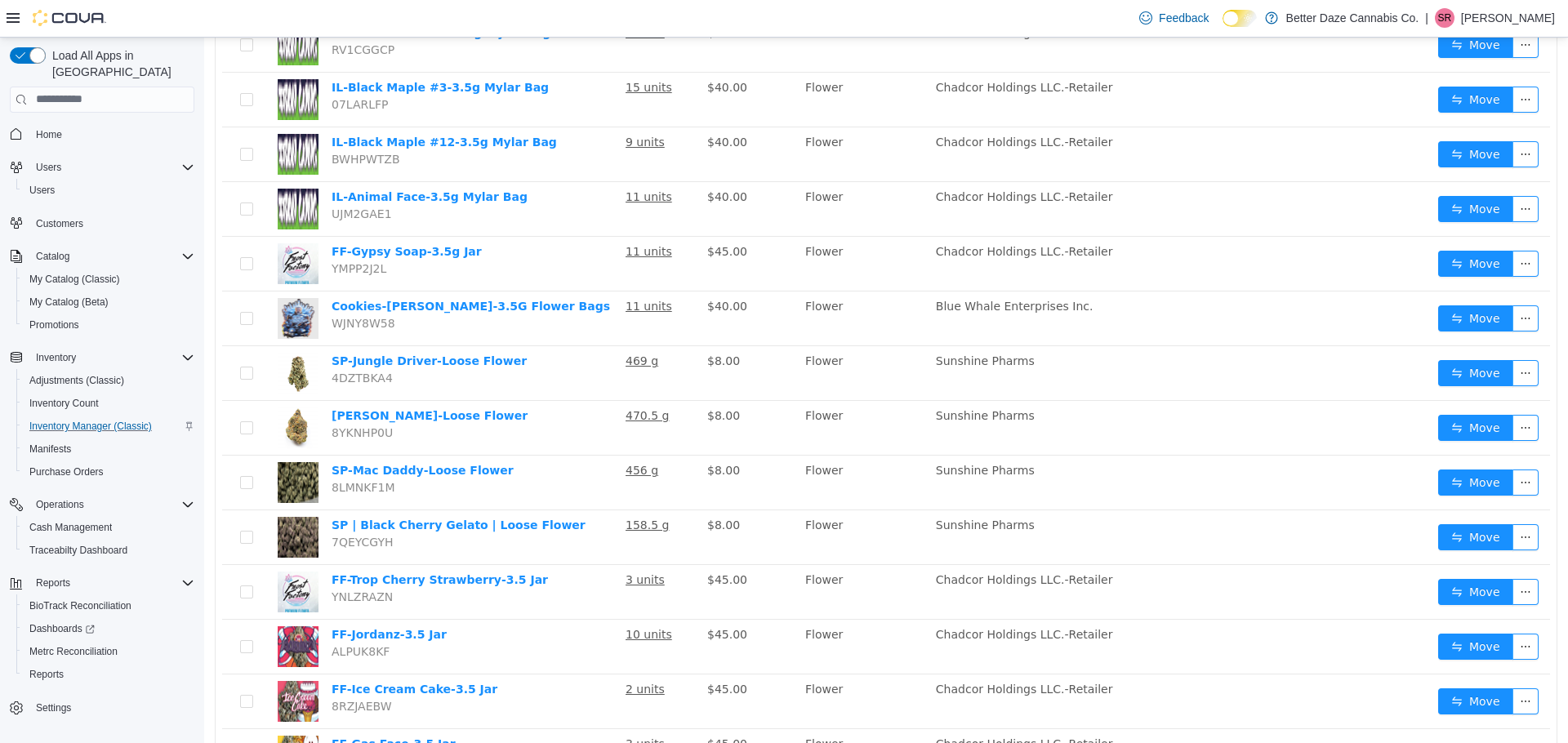
scroll to position [327, 0]
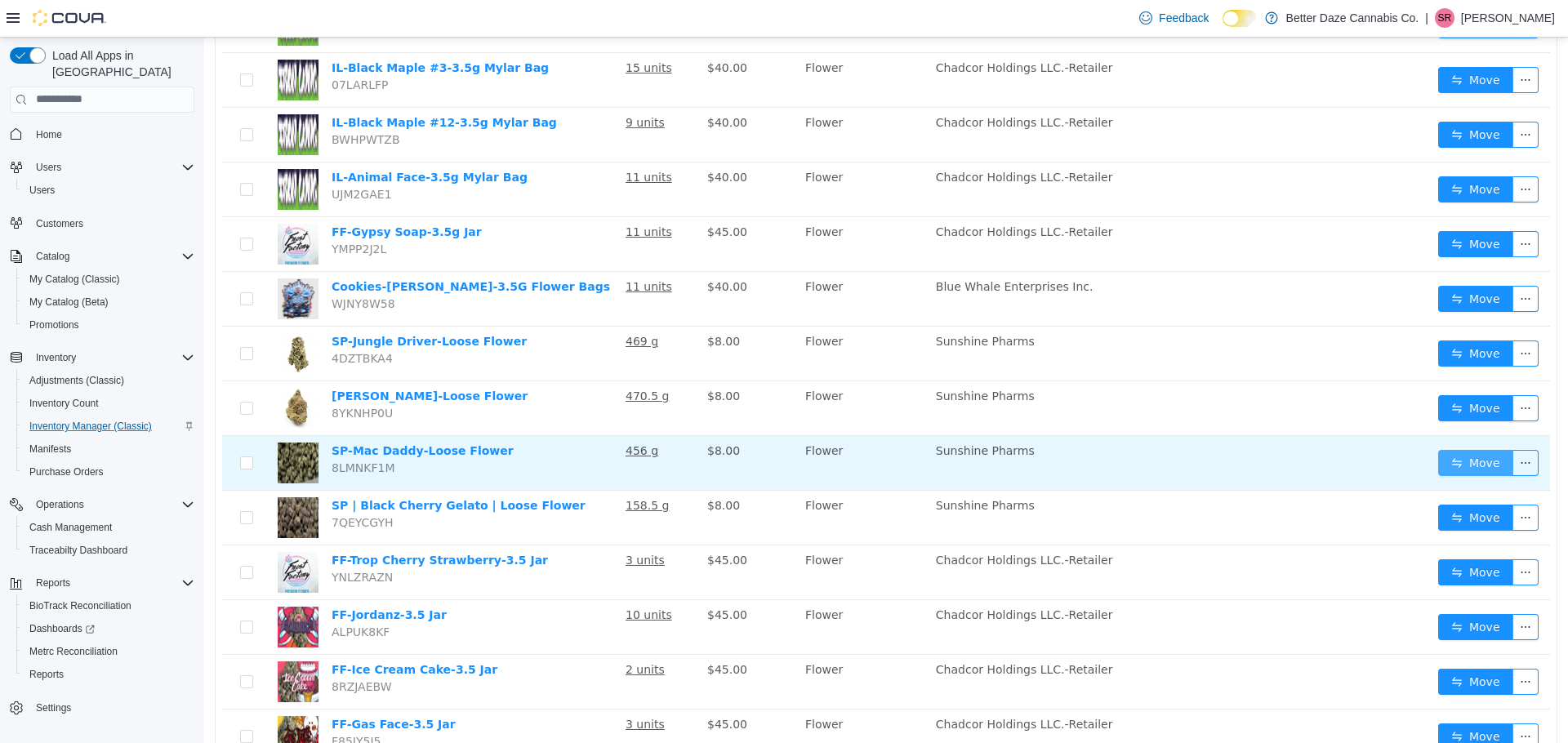
click at [1450, 463] on button "Move" at bounding box center [1476, 462] width 75 height 26
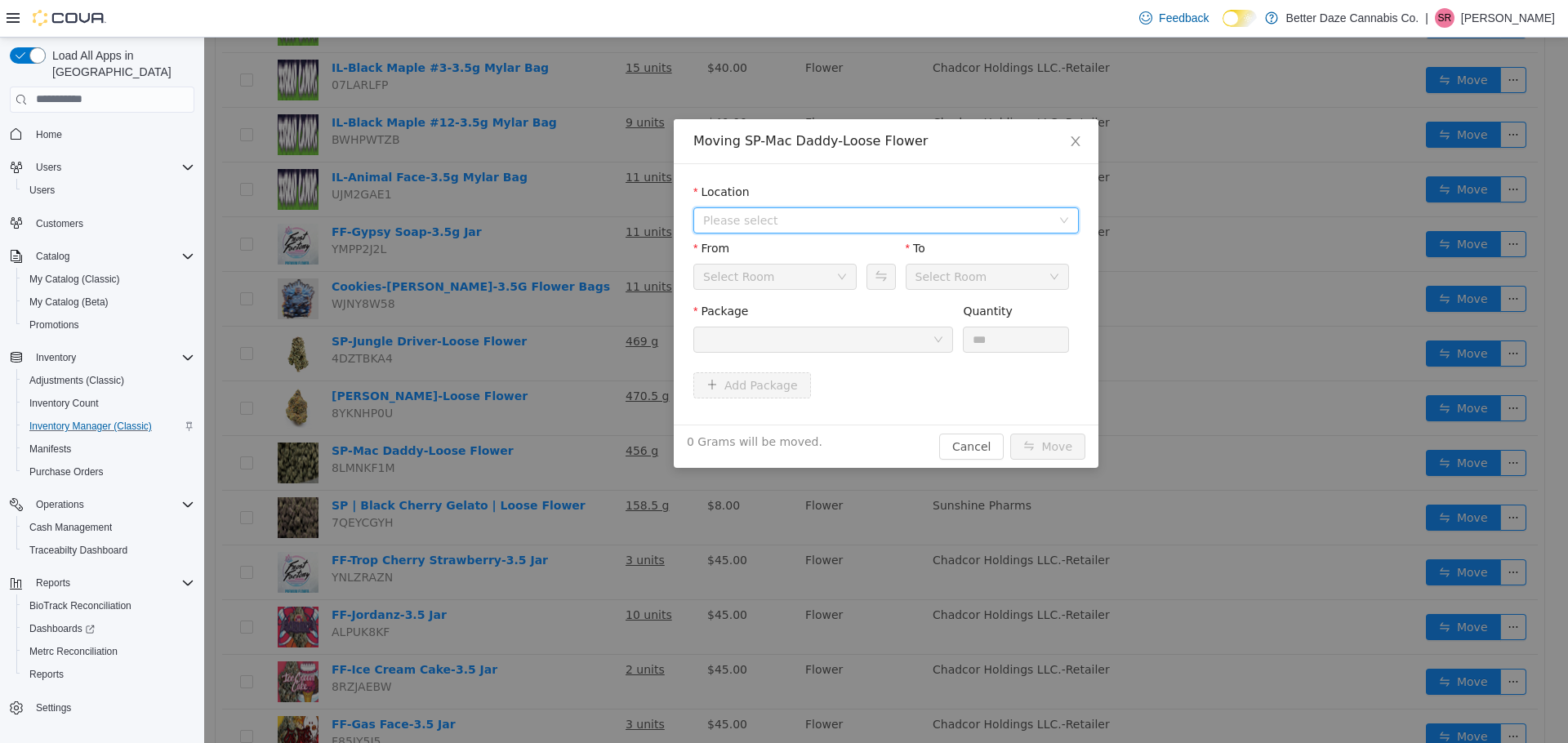
click at [799, 230] on span "Please select" at bounding box center [880, 220] width 355 height 25
click at [783, 277] on span "[PERSON_NAME]" at bounding box center [903, 279] width 344 height 22
click at [818, 335] on div at bounding box center [818, 339] width 230 height 25
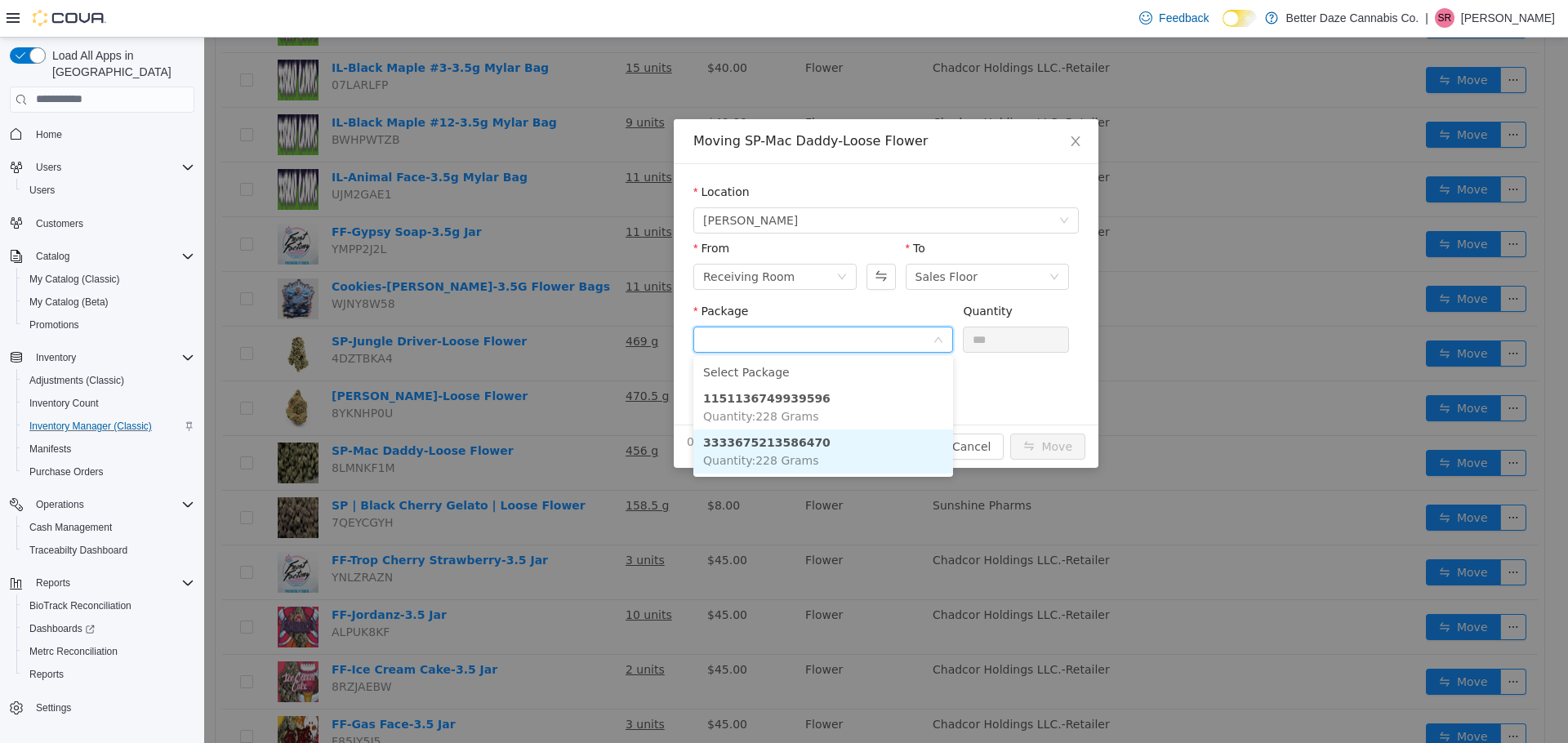
click at [856, 439] on li "3333675213586470 Quantity : 228 Grams" at bounding box center [823, 450] width 259 height 44
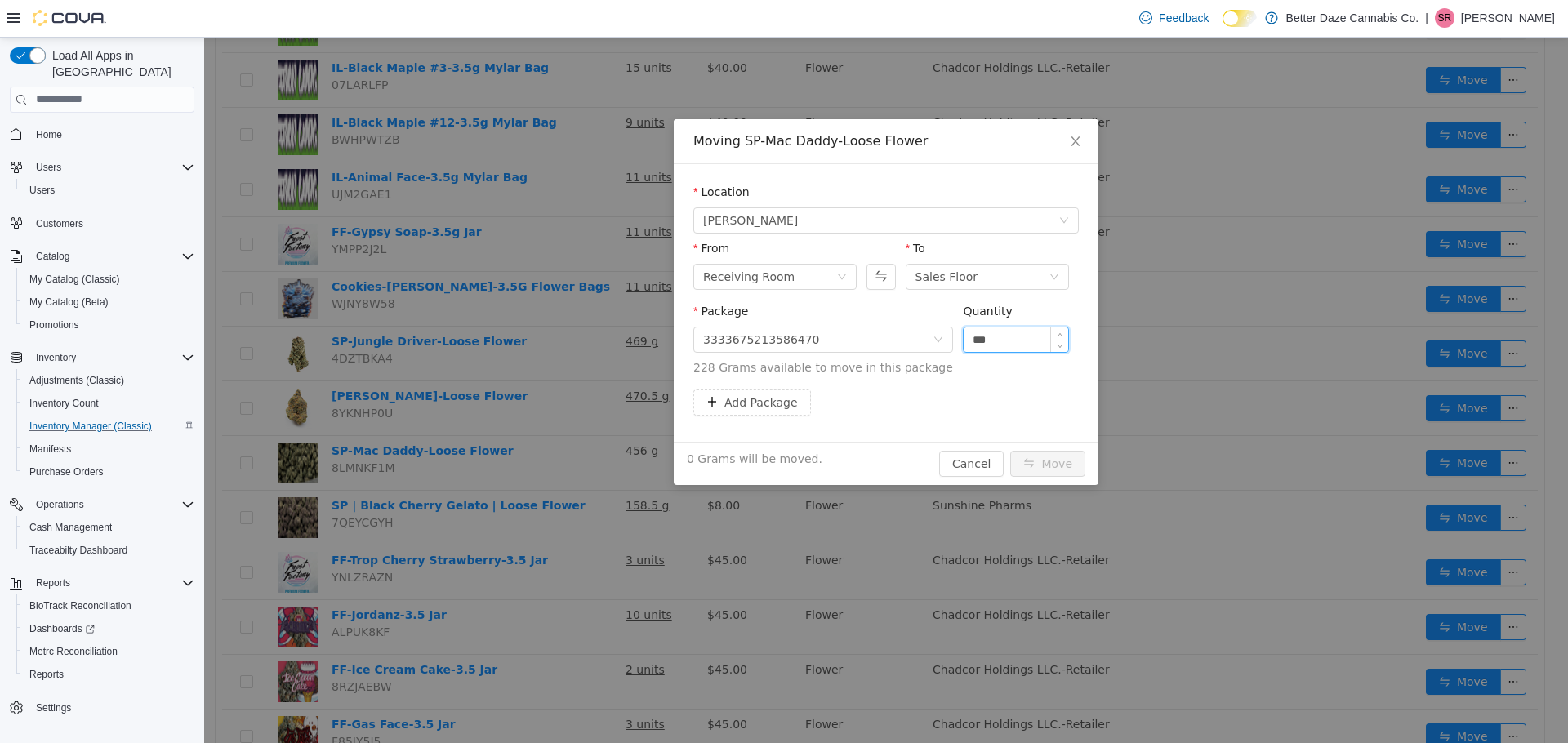
click at [1027, 339] on input "***" at bounding box center [1015, 339] width 104 height 25
type input "*"
type input "*****"
click at [1055, 457] on button "Move" at bounding box center [1047, 463] width 75 height 26
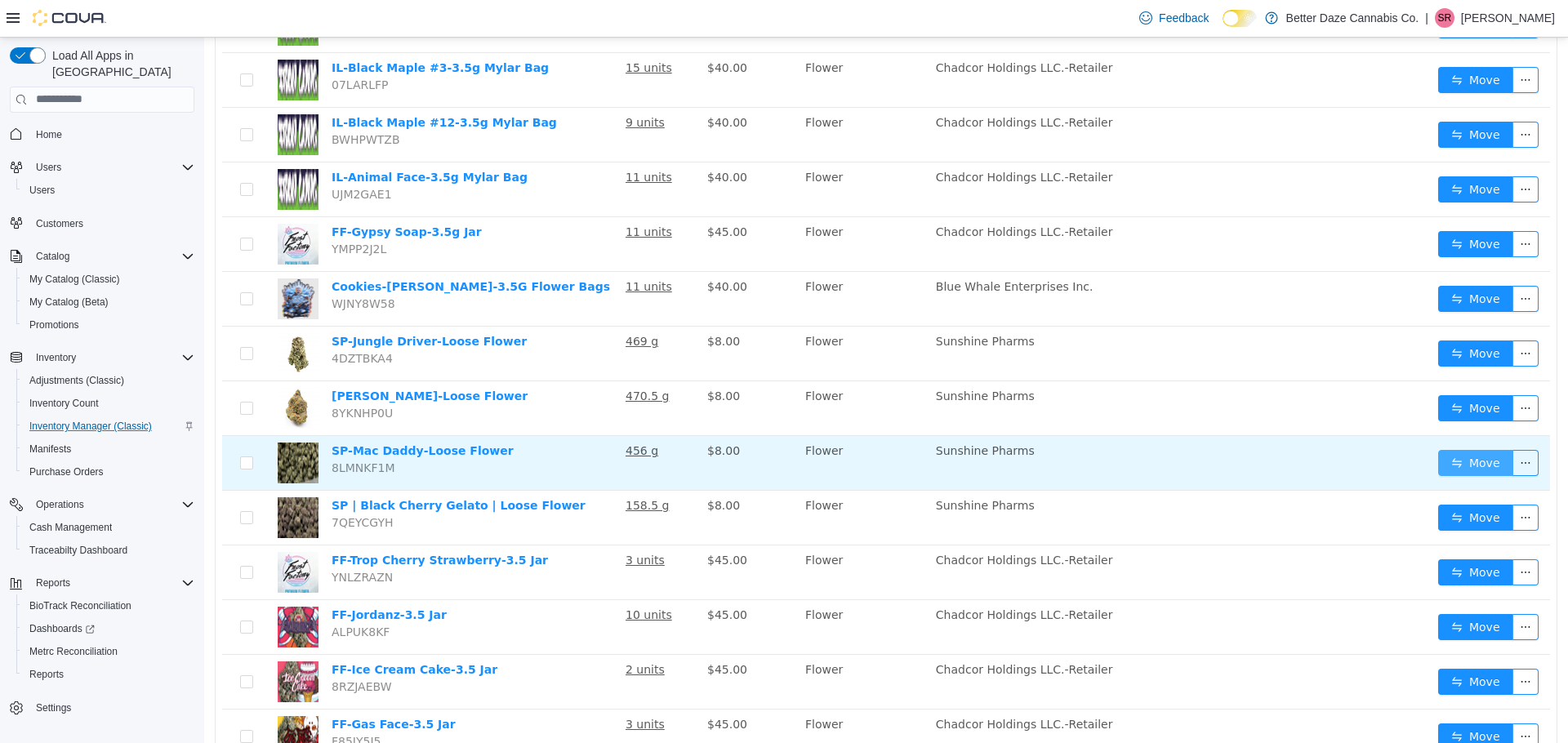
click at [1444, 463] on button "Move" at bounding box center [1476, 462] width 75 height 26
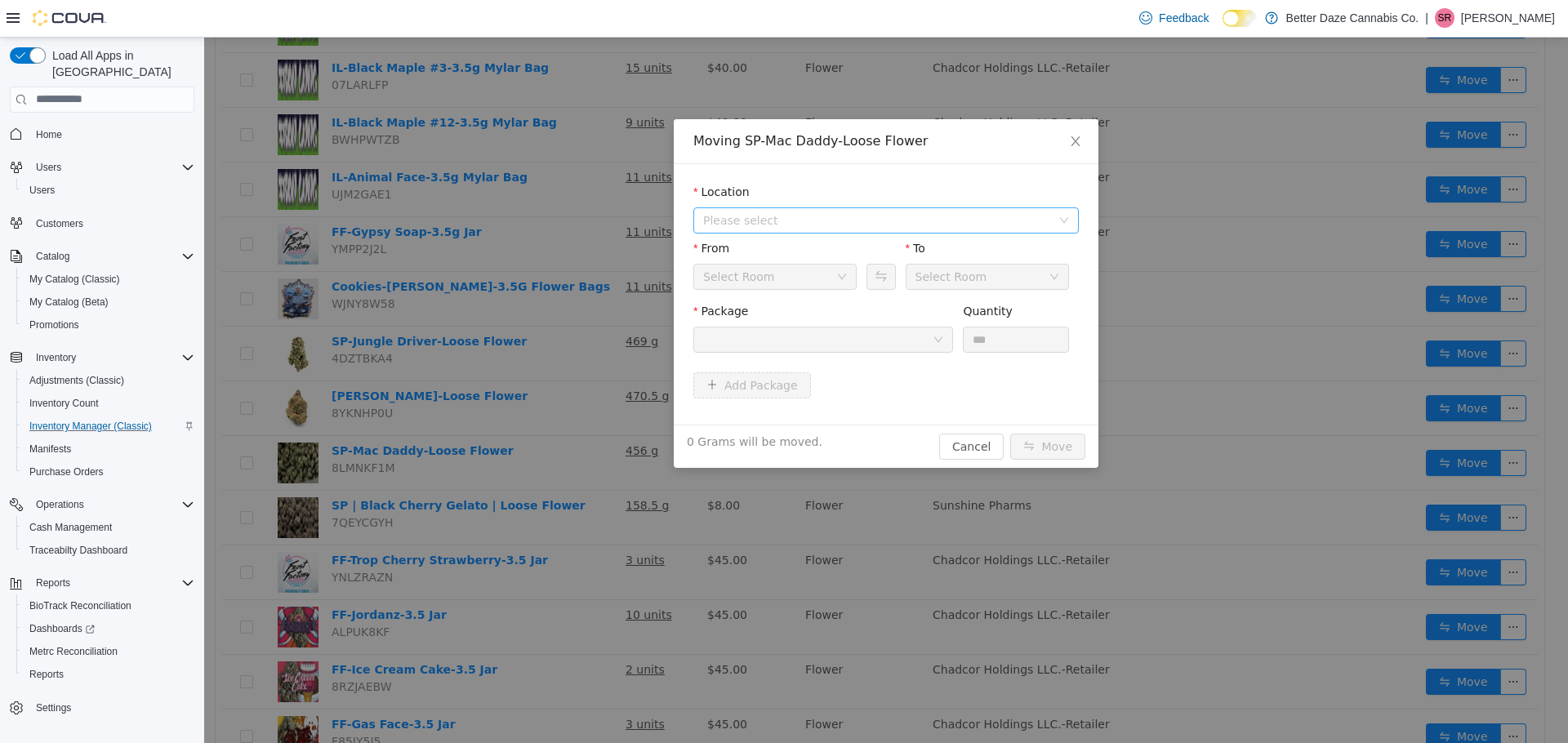
click at [807, 213] on span "Please select" at bounding box center [876, 219] width 348 height 17
click at [766, 285] on span "[PERSON_NAME]" at bounding box center [782, 278] width 95 height 13
click at [856, 350] on div at bounding box center [818, 339] width 230 height 25
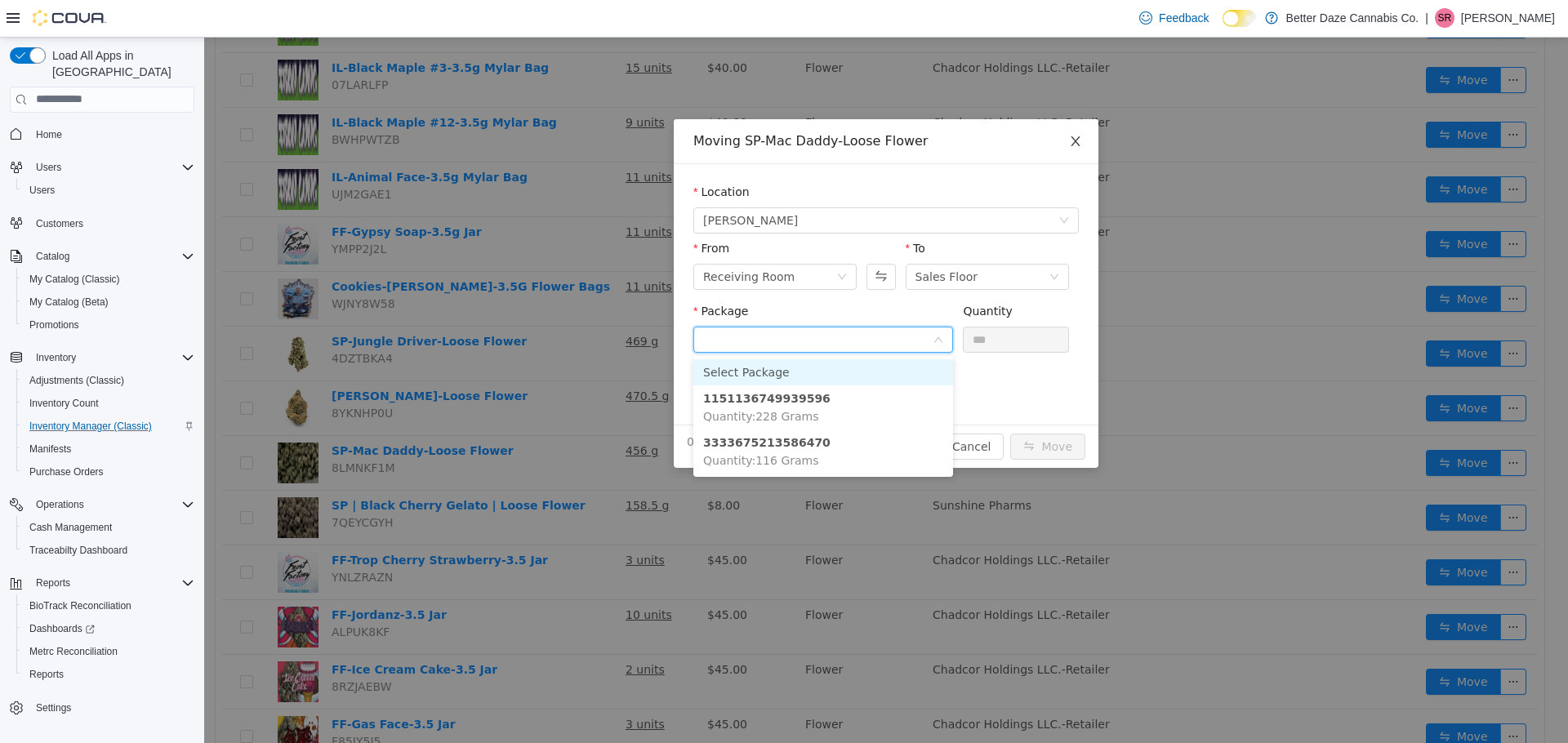
click at [1075, 147] on icon "icon: close" at bounding box center [1075, 140] width 13 height 13
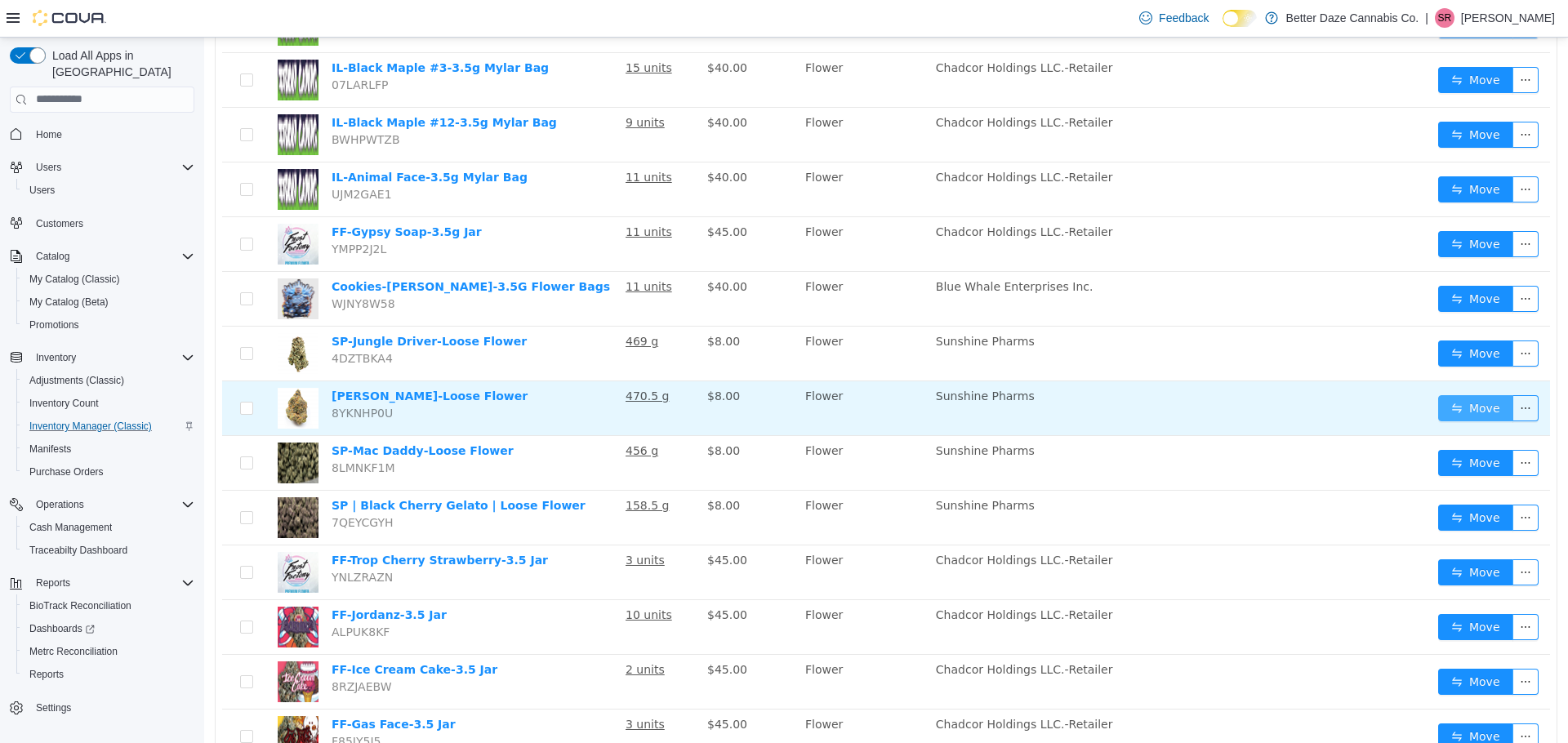
click at [1476, 404] on button "Move" at bounding box center [1476, 407] width 75 height 26
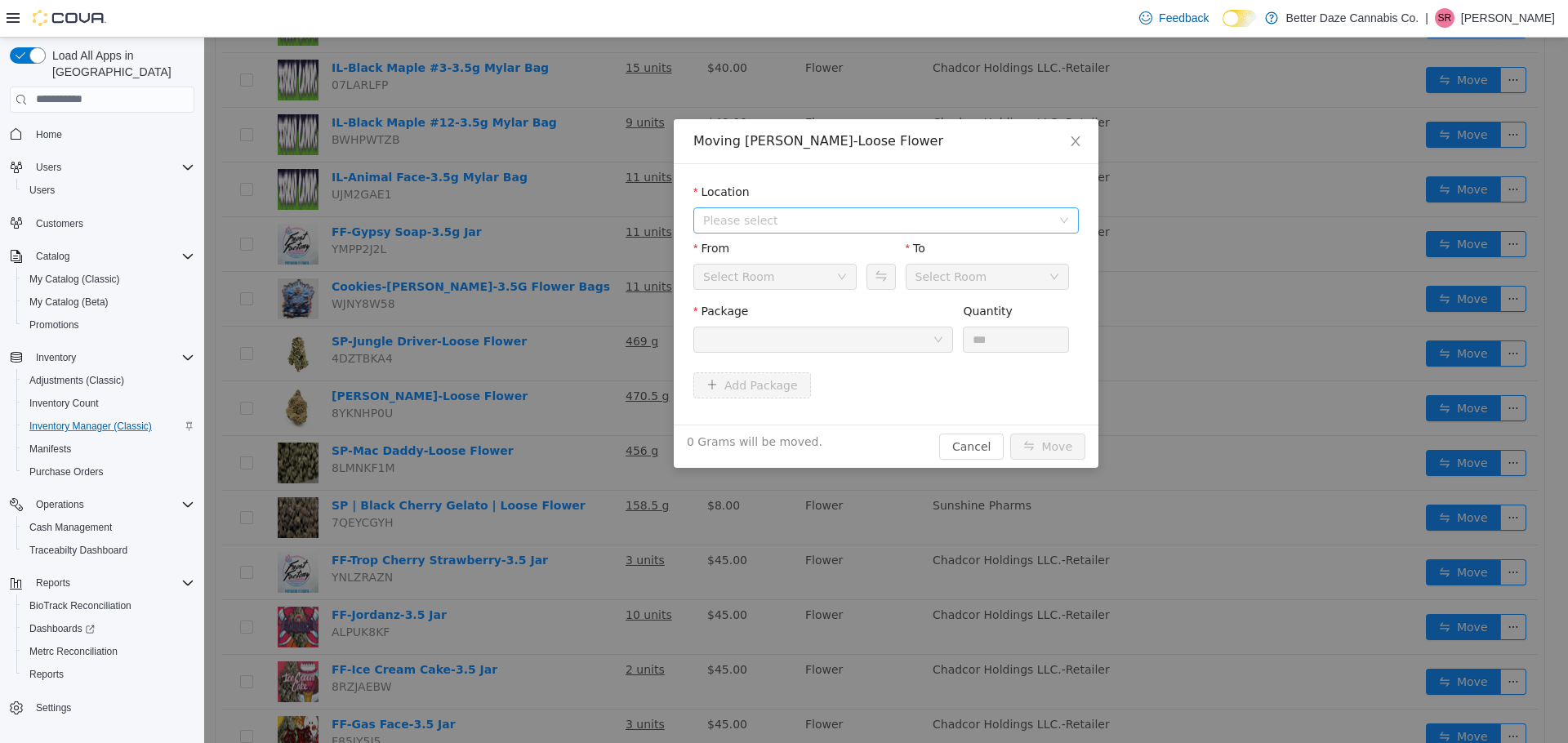
click at [794, 230] on span "Please select" at bounding box center [880, 220] width 355 height 25
click at [783, 280] on span "[PERSON_NAME]" at bounding box center [903, 279] width 344 height 22
click at [823, 336] on div at bounding box center [818, 339] width 230 height 25
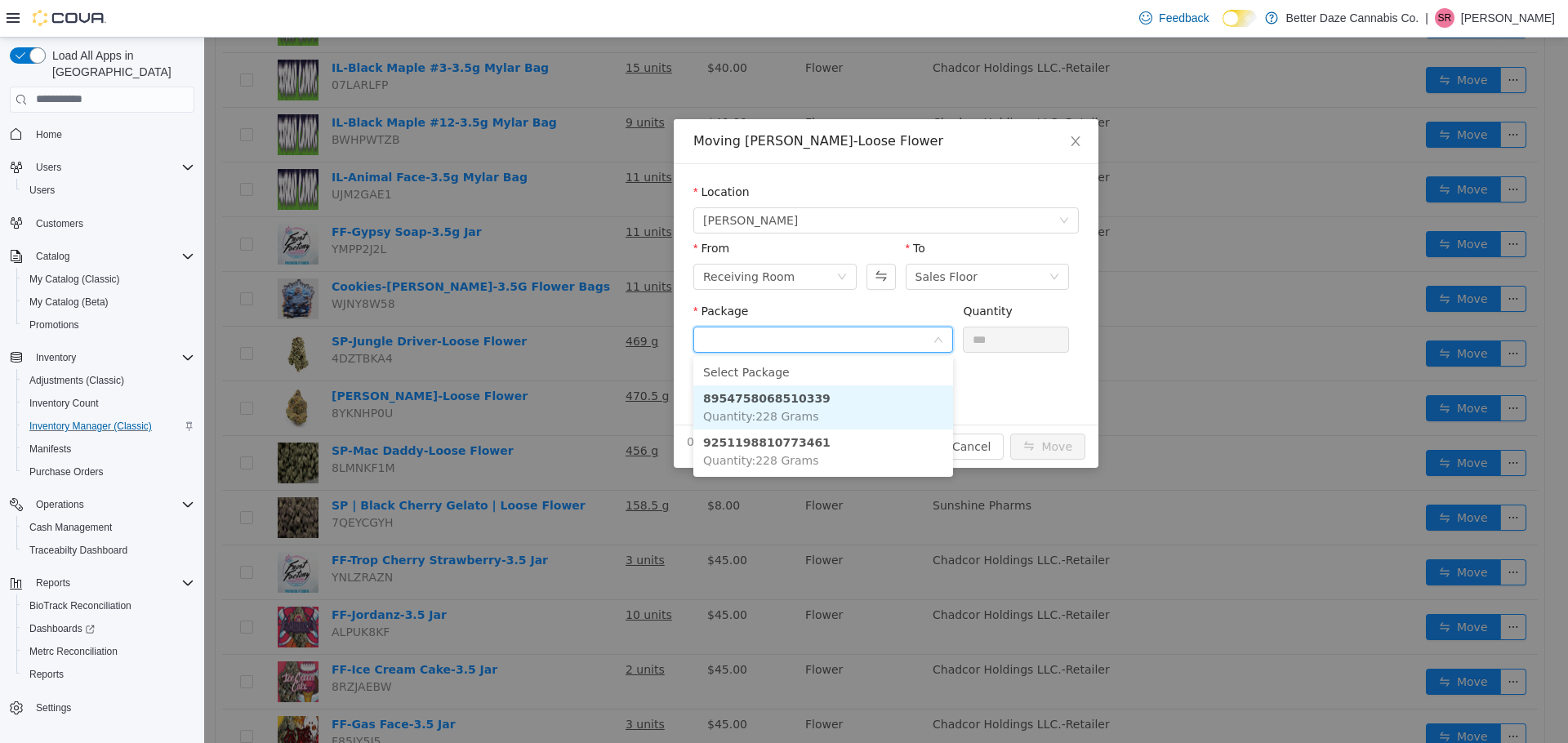
click at [841, 393] on li "8954758068510339 Quantity : 228 Grams" at bounding box center [823, 407] width 259 height 44
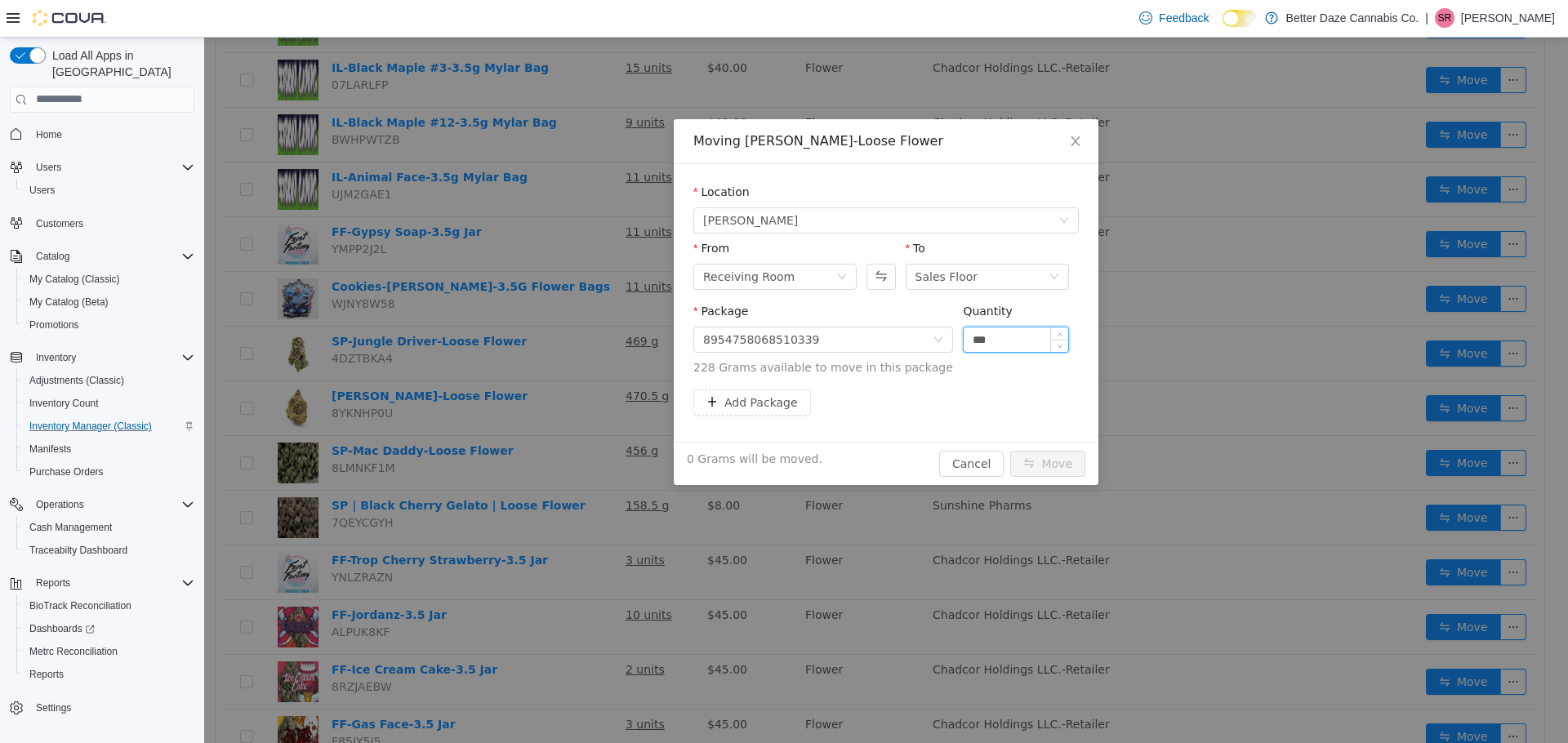
click at [1023, 340] on input "***" at bounding box center [1015, 339] width 104 height 25
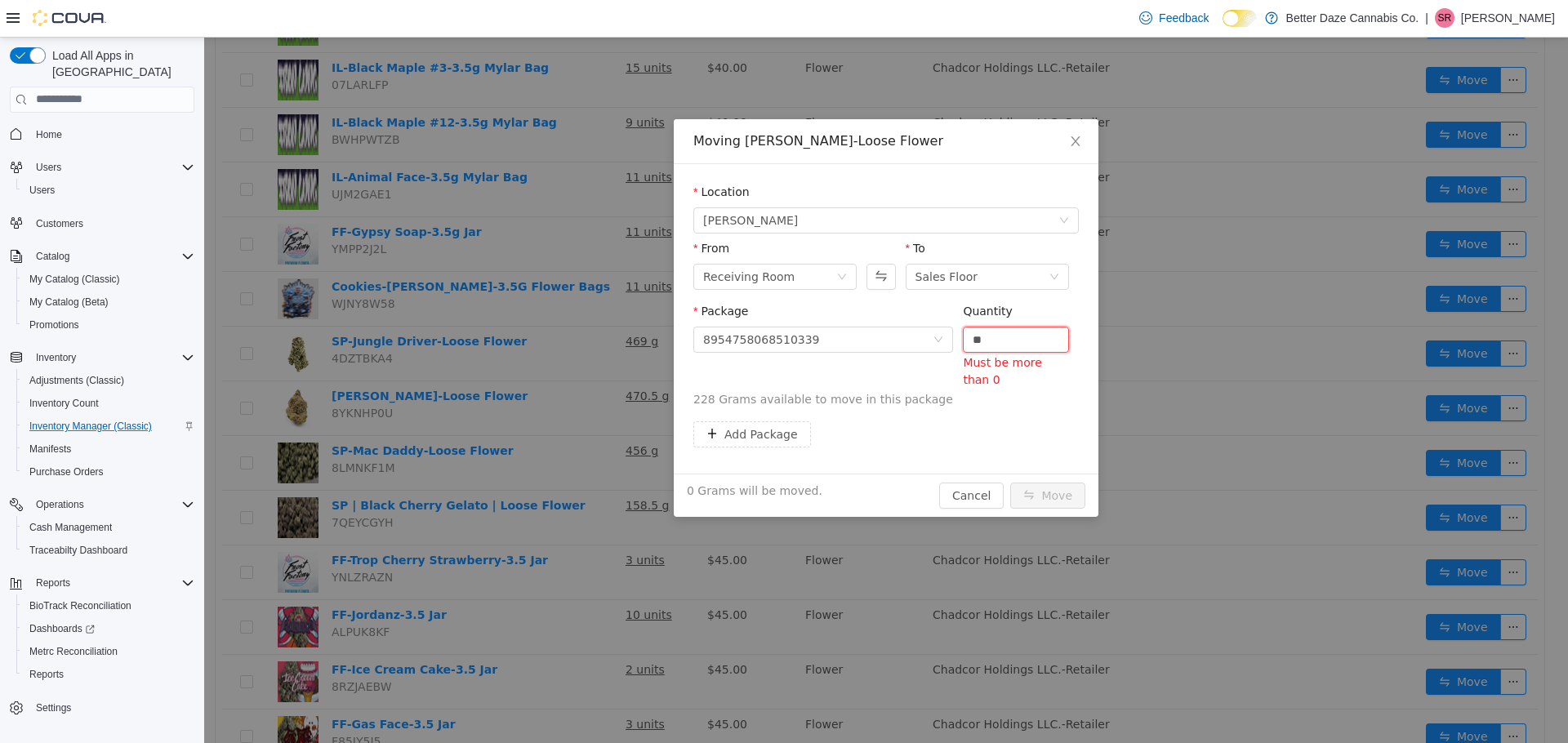
type input "*"
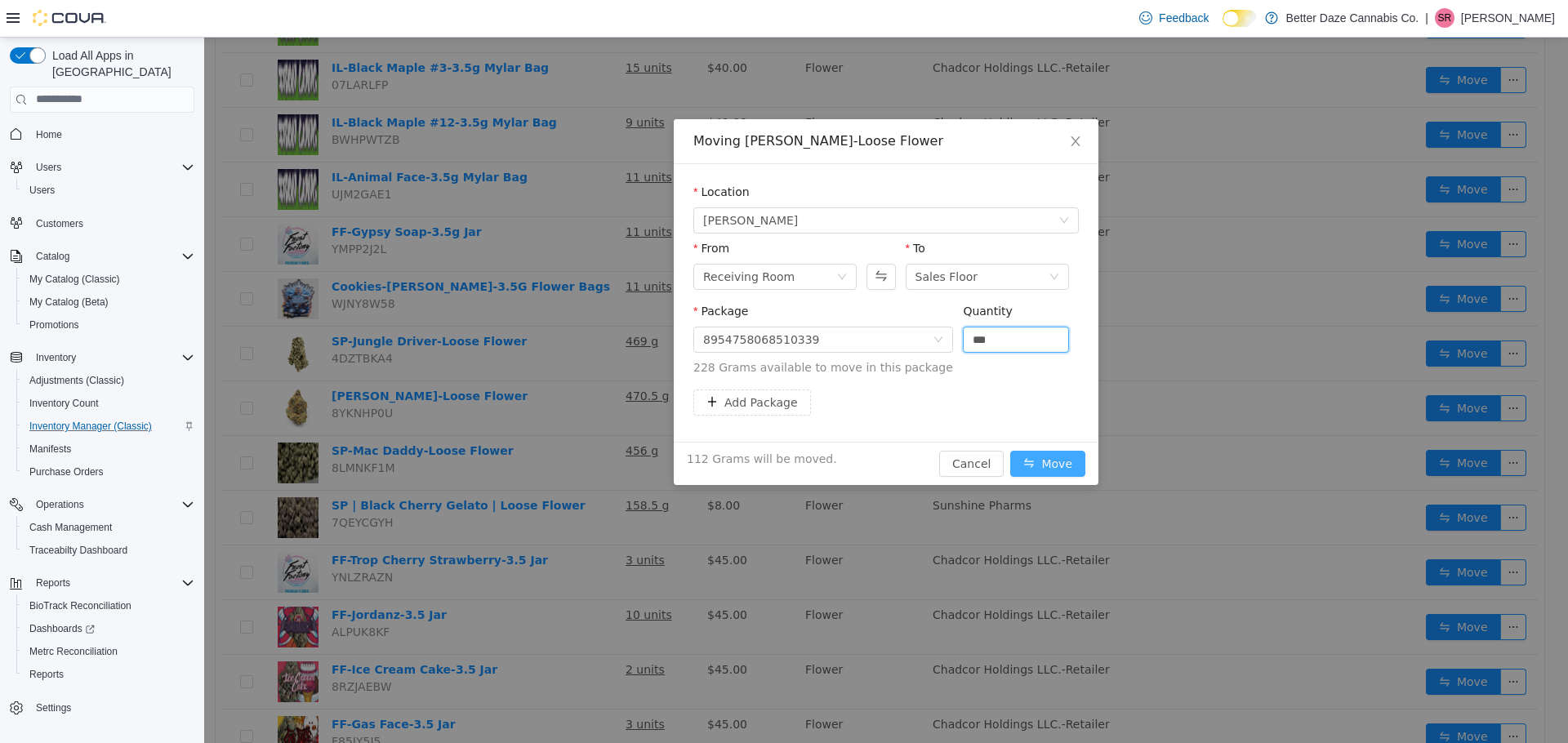
type input "*****"
click at [1046, 456] on button "Move" at bounding box center [1047, 463] width 75 height 26
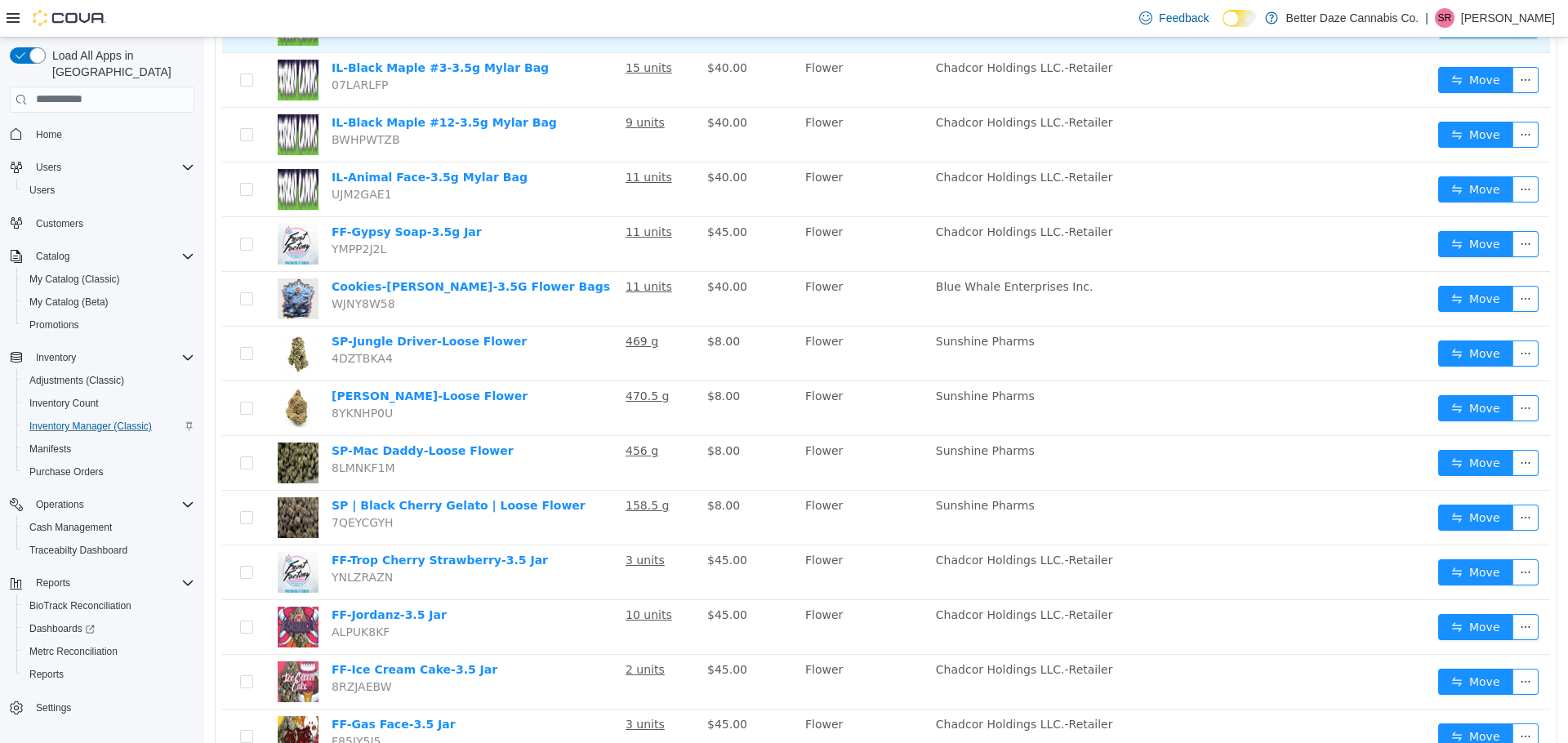
scroll to position [0, 0]
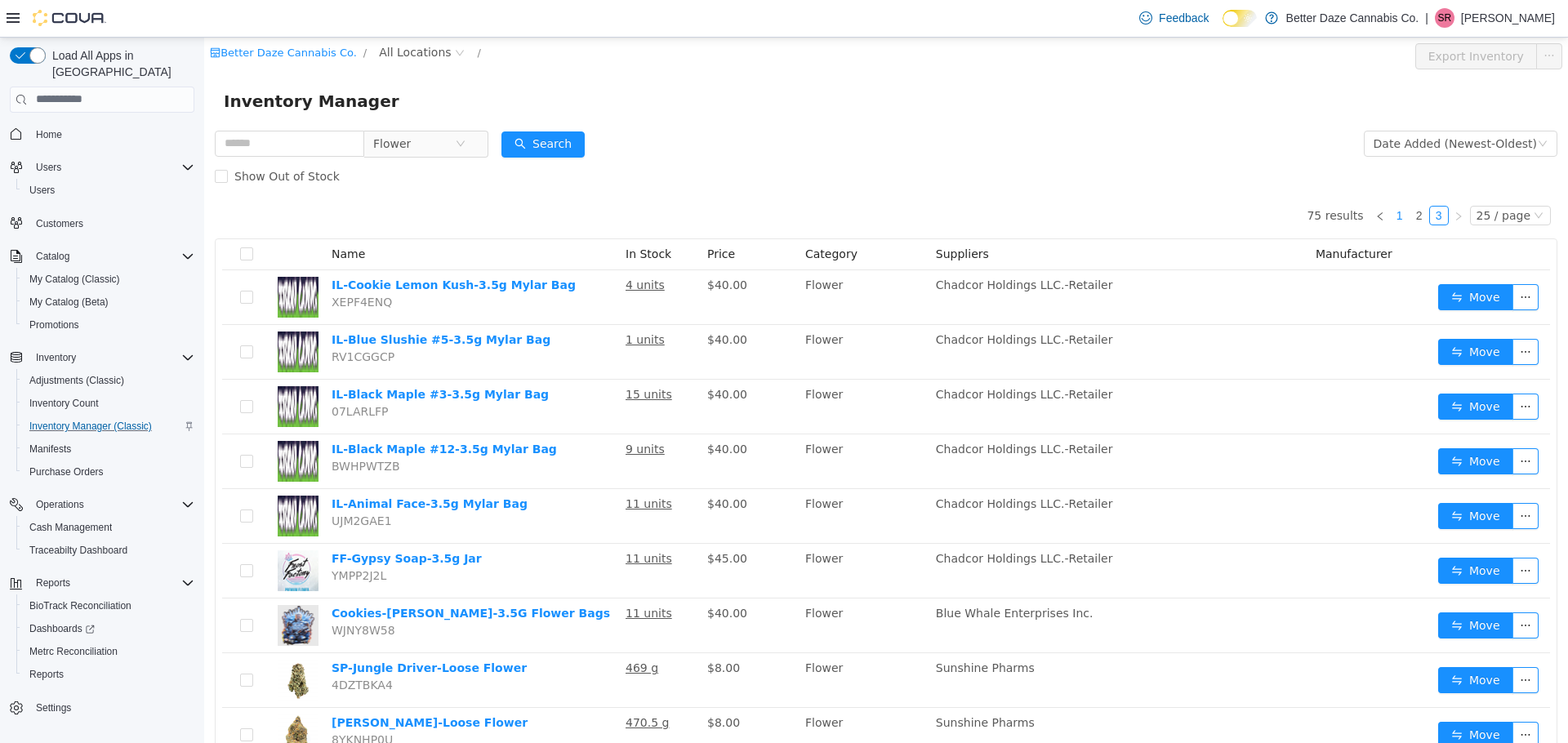
click at [1398, 211] on link "1" at bounding box center [1400, 215] width 18 height 18
